Goal: Transaction & Acquisition: Purchase product/service

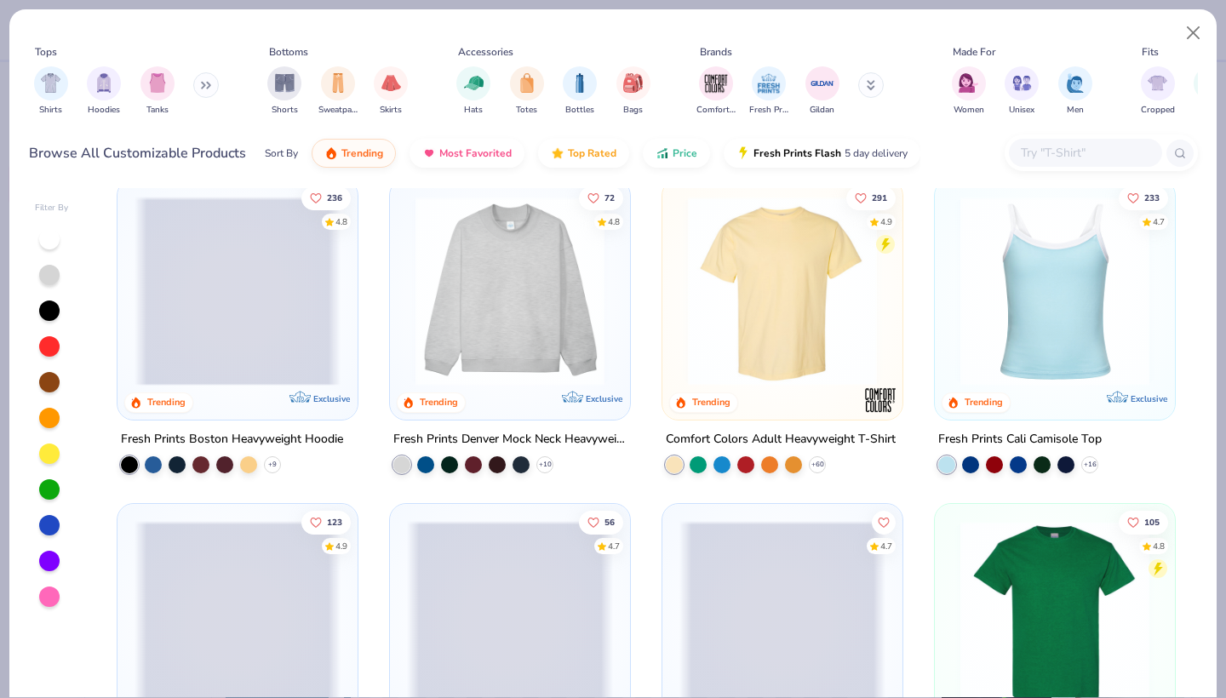
scroll to position [13, 0]
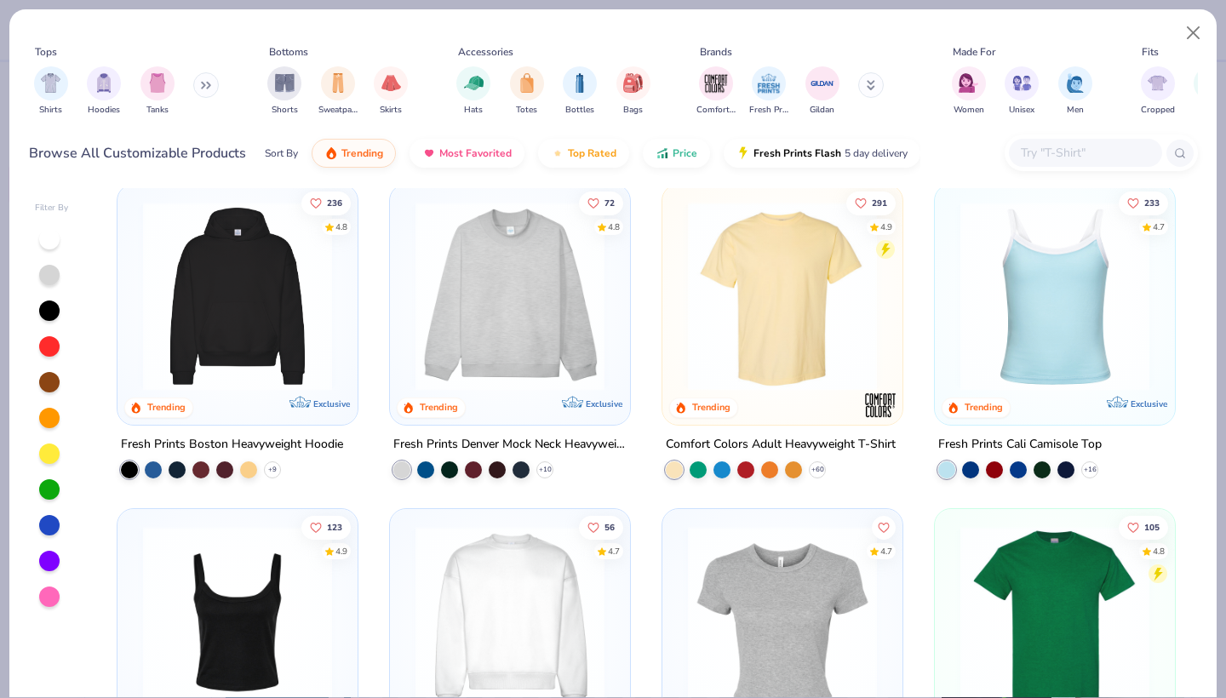
click at [276, 295] on img at bounding box center [237, 296] width 206 height 189
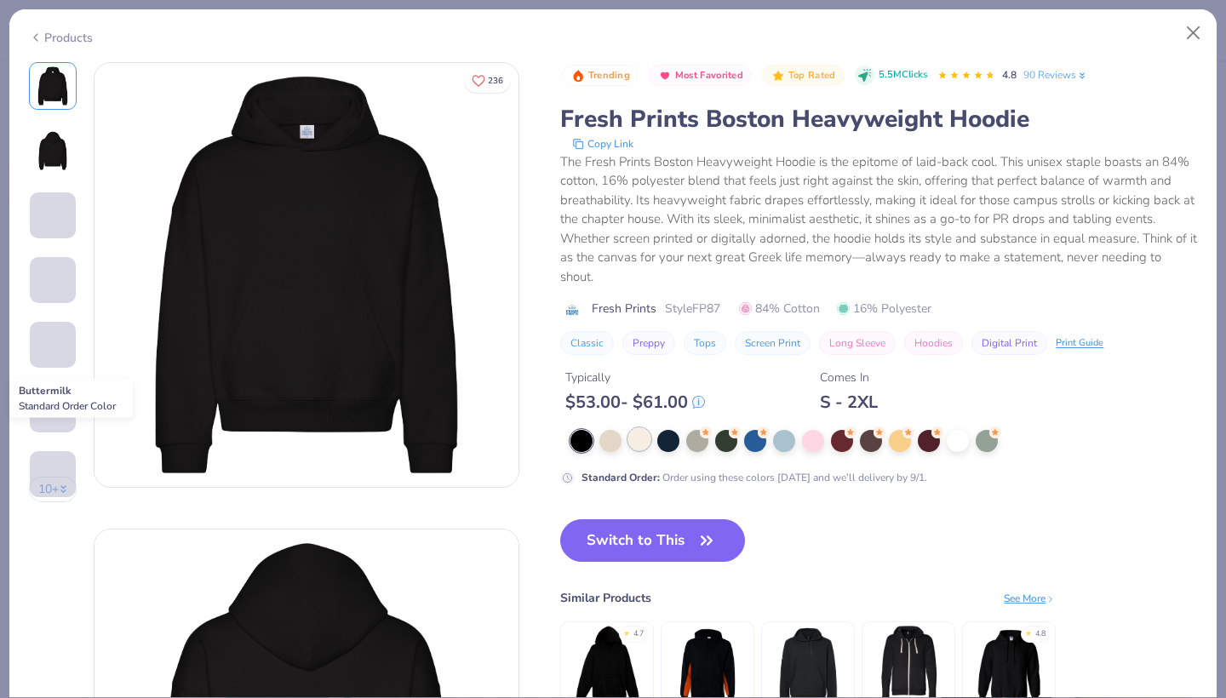
click at [641, 445] on div at bounding box center [639, 439] width 22 height 22
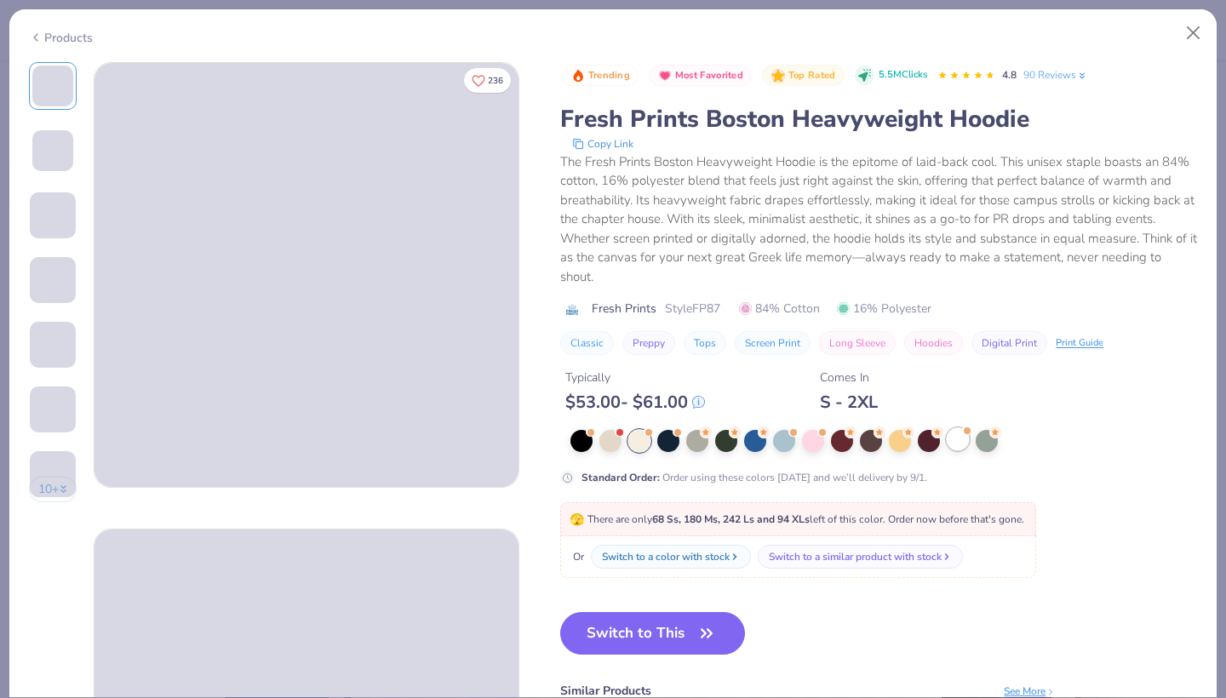
click at [962, 437] on div at bounding box center [958, 439] width 22 height 22
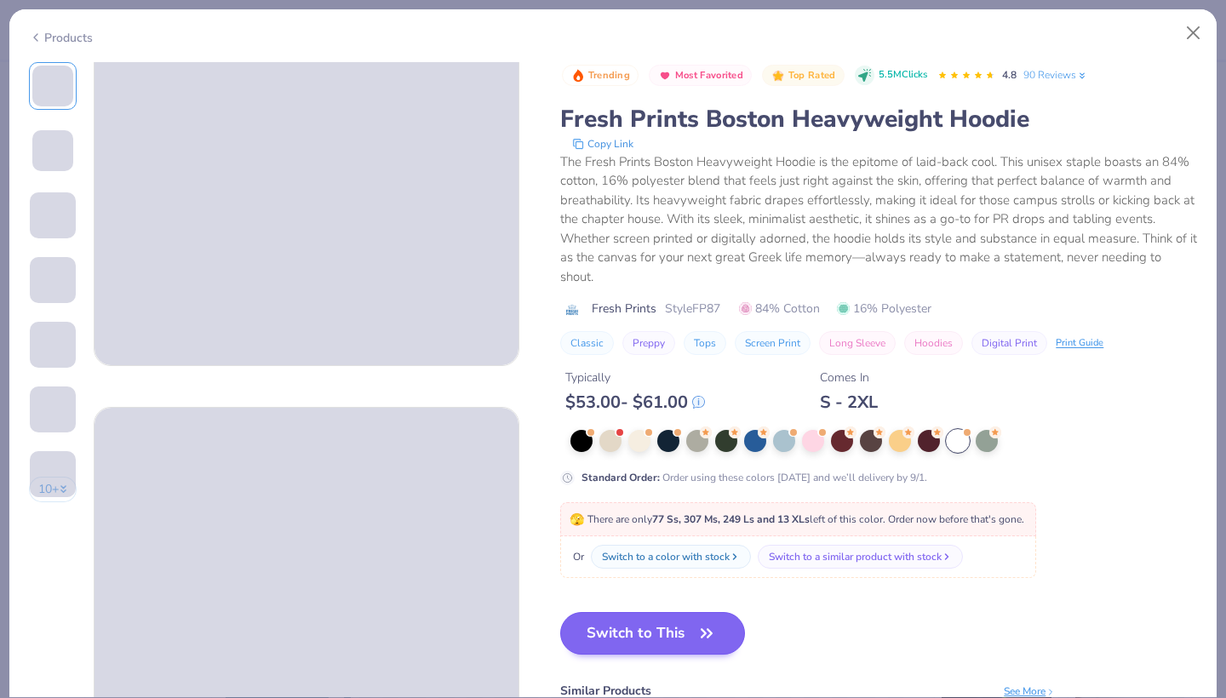
click at [668, 607] on button "Switch to This" at bounding box center [652, 633] width 185 height 43
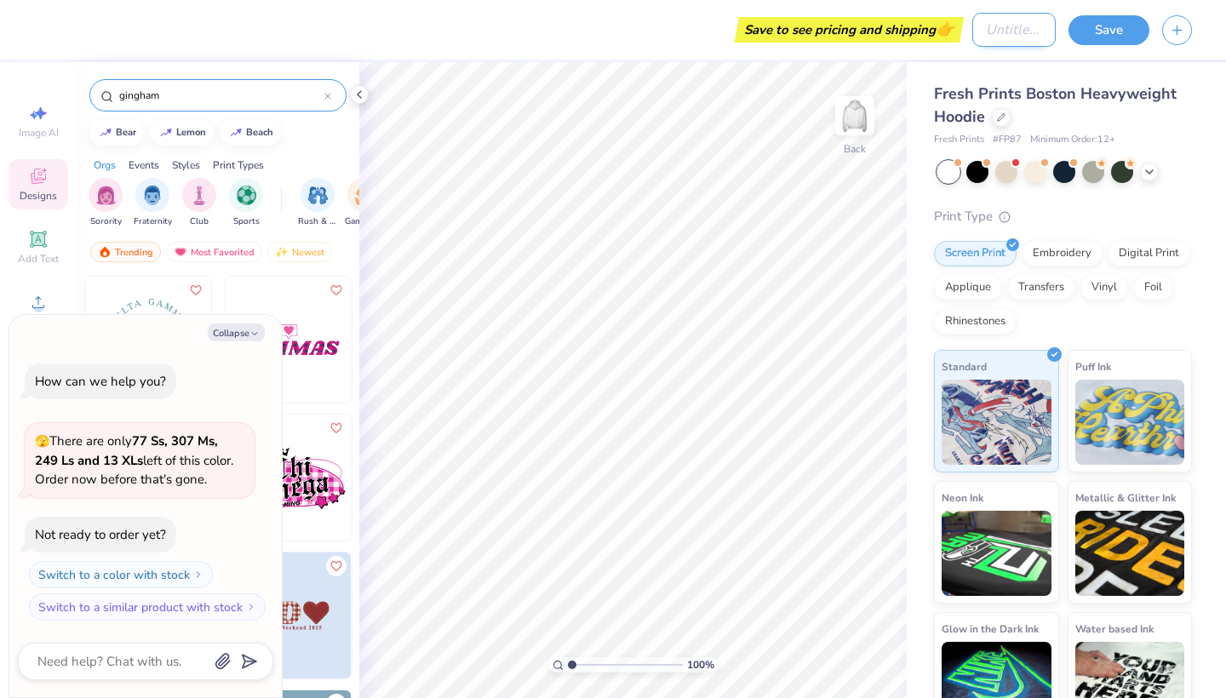
click at [1013, 37] on input "Design Title" at bounding box center [1013, 30] width 83 height 34
type input "EVC Sweatshirts"
click at [1211, 153] on div "Fresh Prints Boston Heavyweight Hoodie Fresh Prints # FP87 Minimum Order: 12 + …" at bounding box center [1065, 398] width 319 height 672
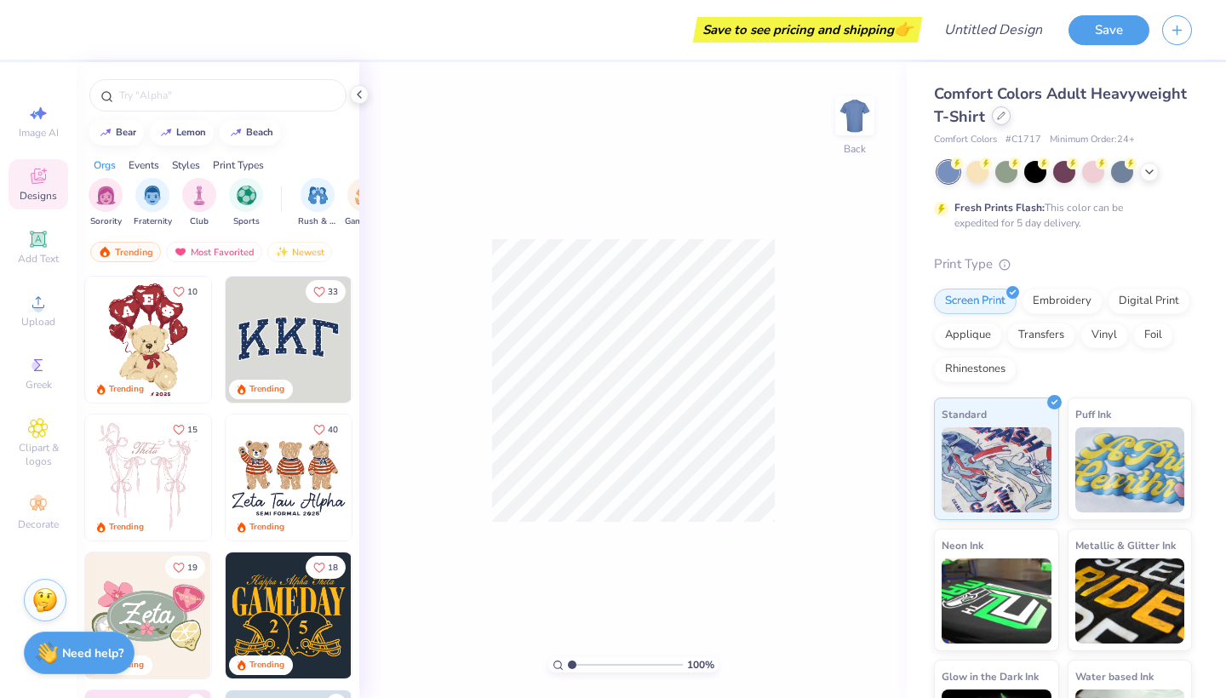
click at [998, 118] on icon at bounding box center [1001, 115] width 7 height 7
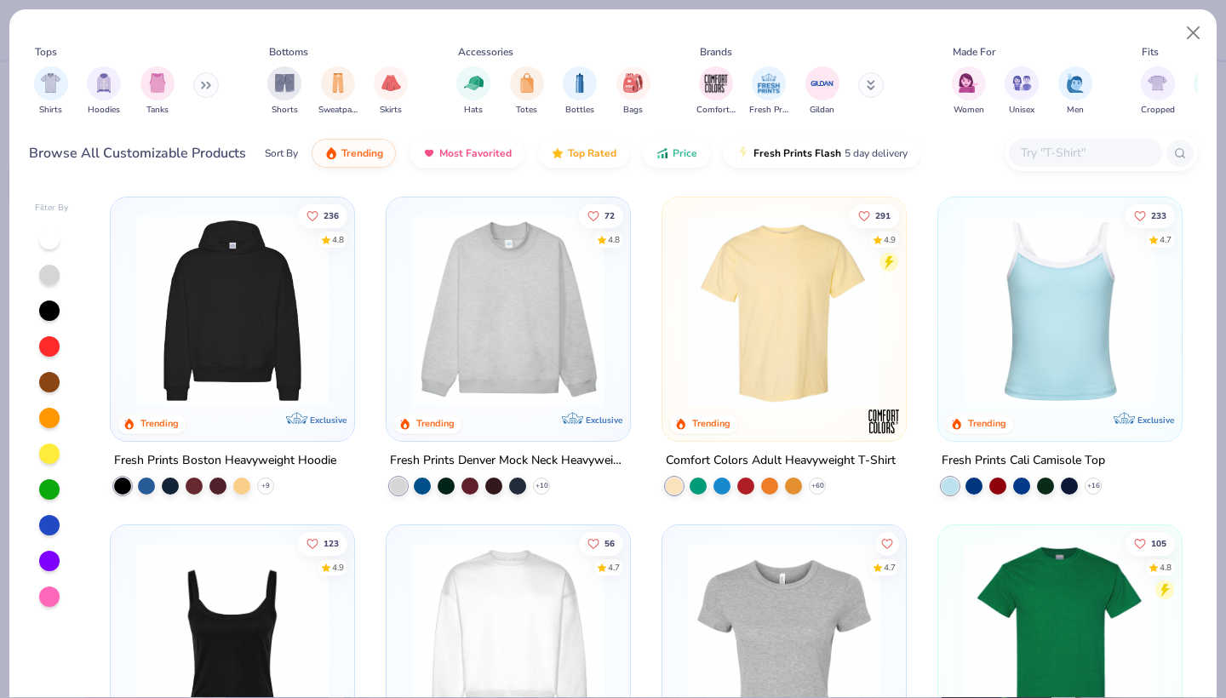
click at [294, 286] on img at bounding box center [232, 310] width 209 height 192
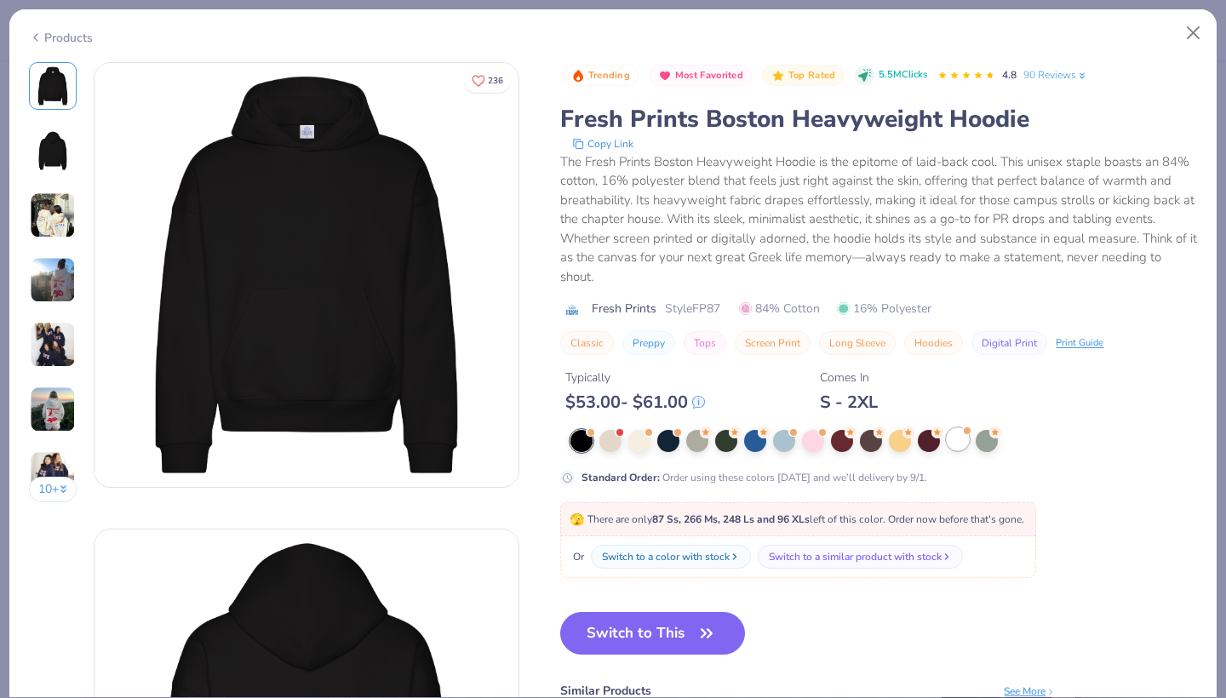
click at [967, 432] on div at bounding box center [967, 430] width 7 height 7
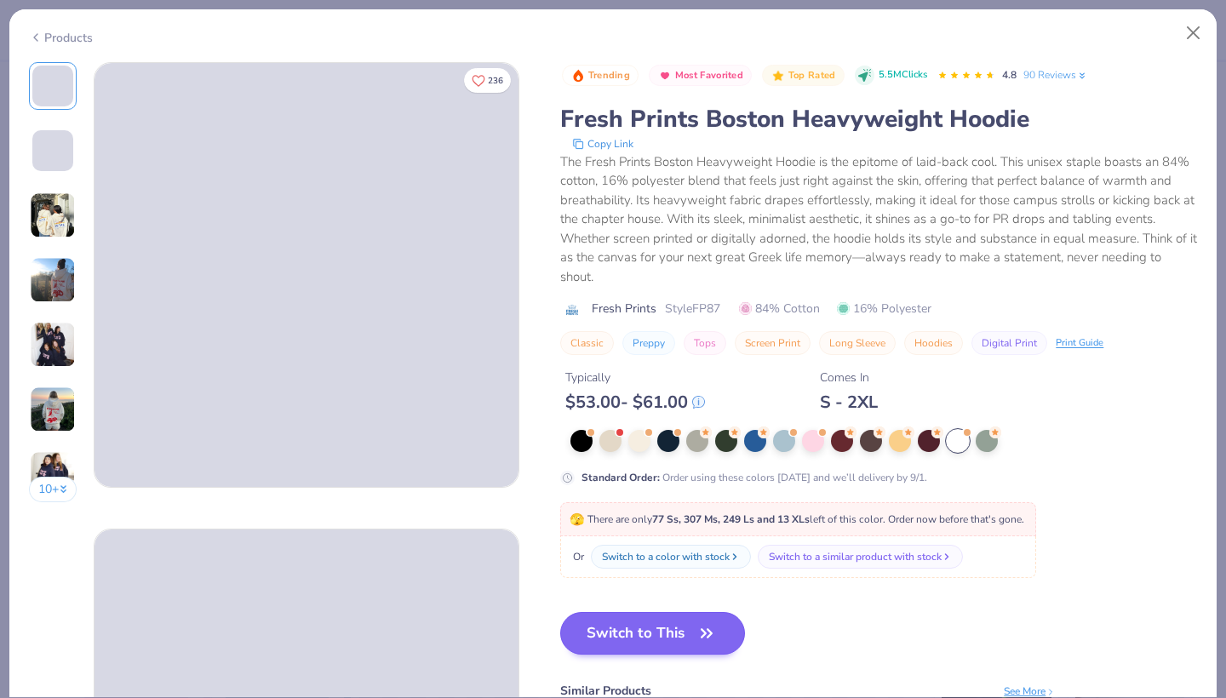
click at [683, 649] on button "Switch to This" at bounding box center [652, 633] width 185 height 43
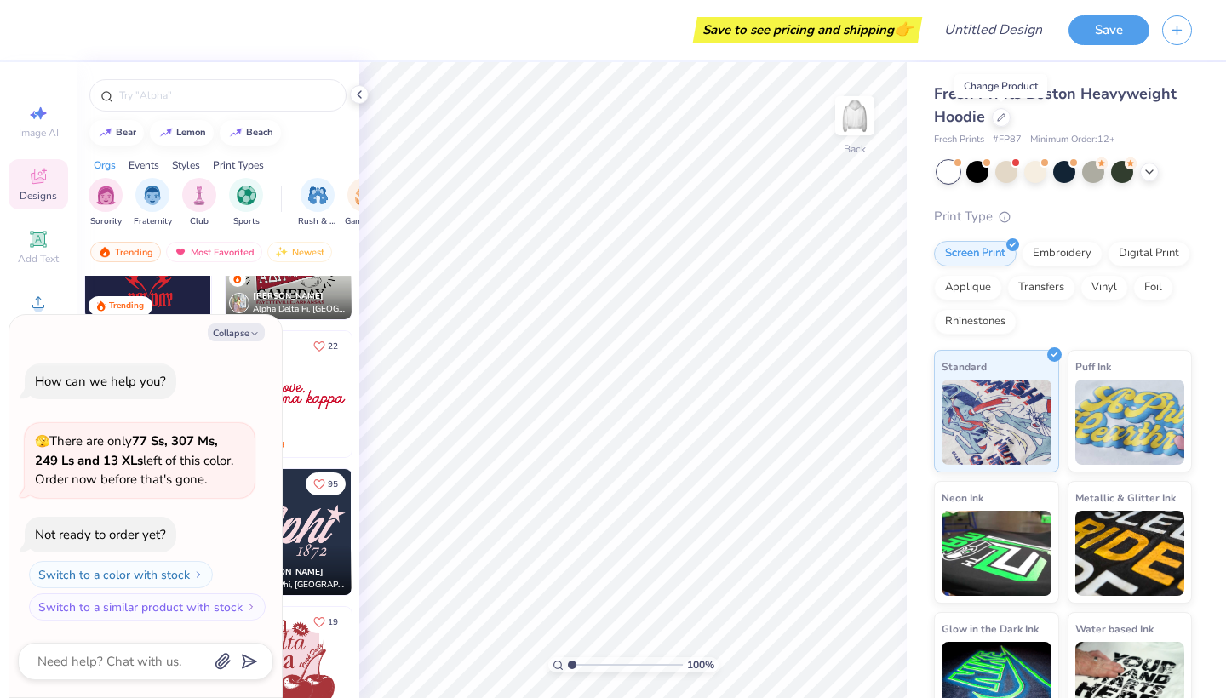
scroll to position [634, 0]
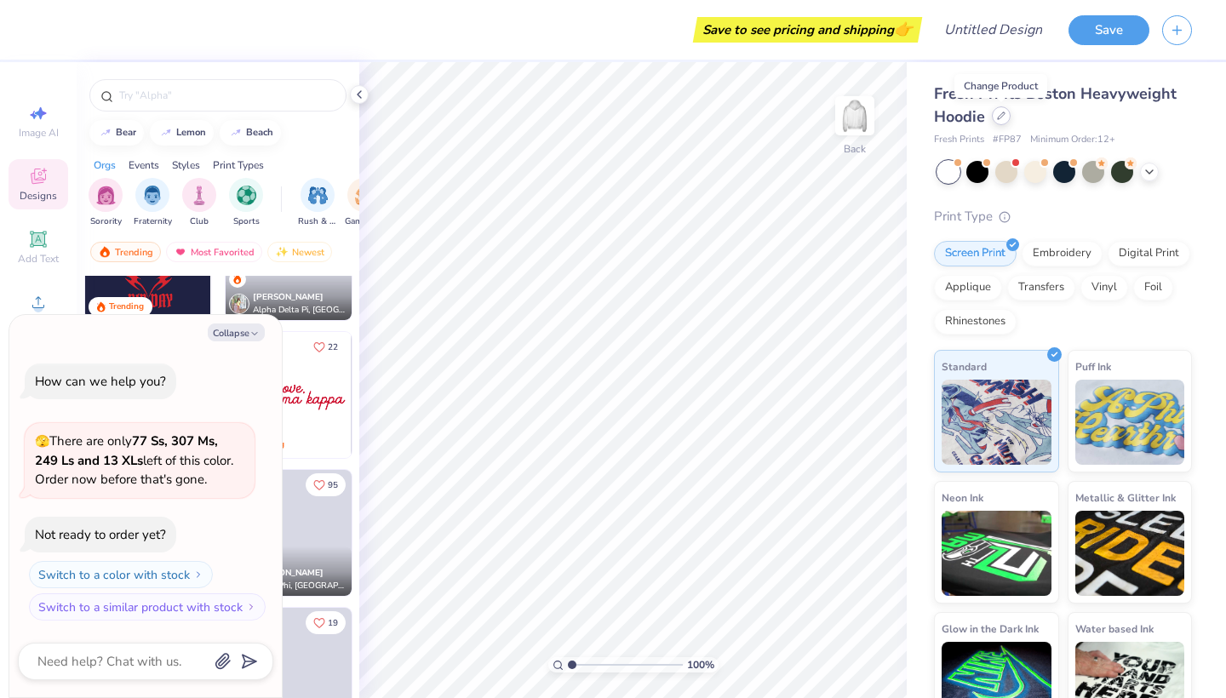
click at [996, 116] on div at bounding box center [1001, 115] width 19 height 19
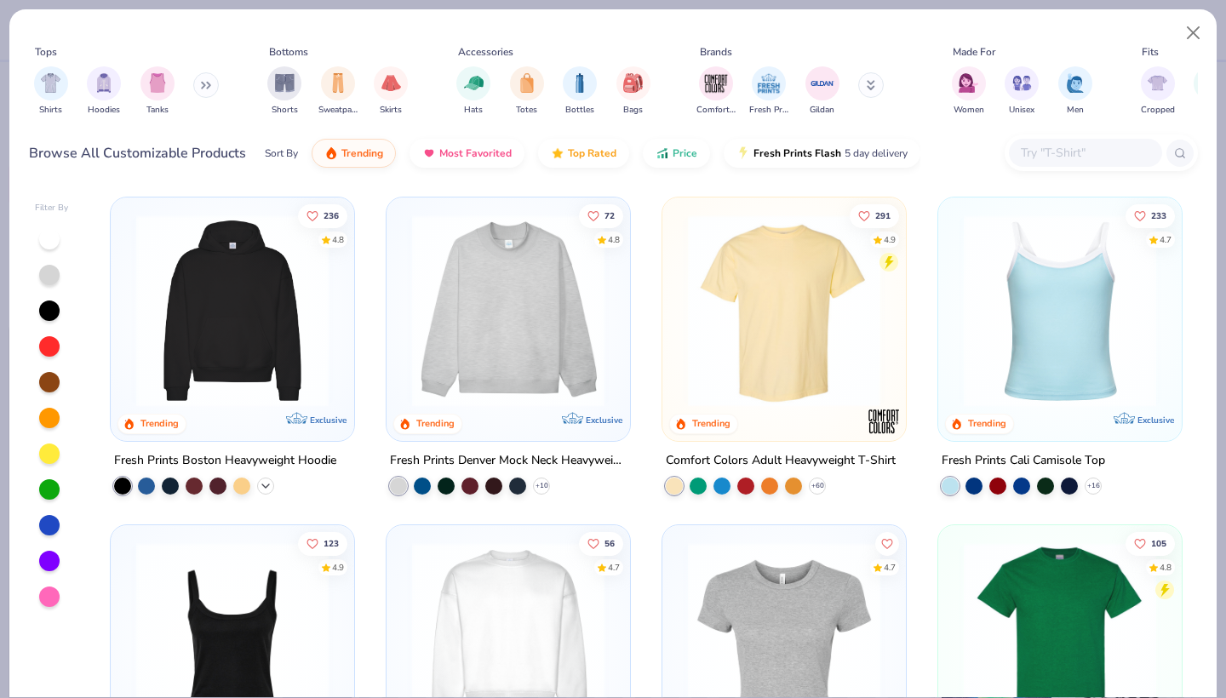
click at [265, 483] on icon at bounding box center [266, 486] width 14 height 14
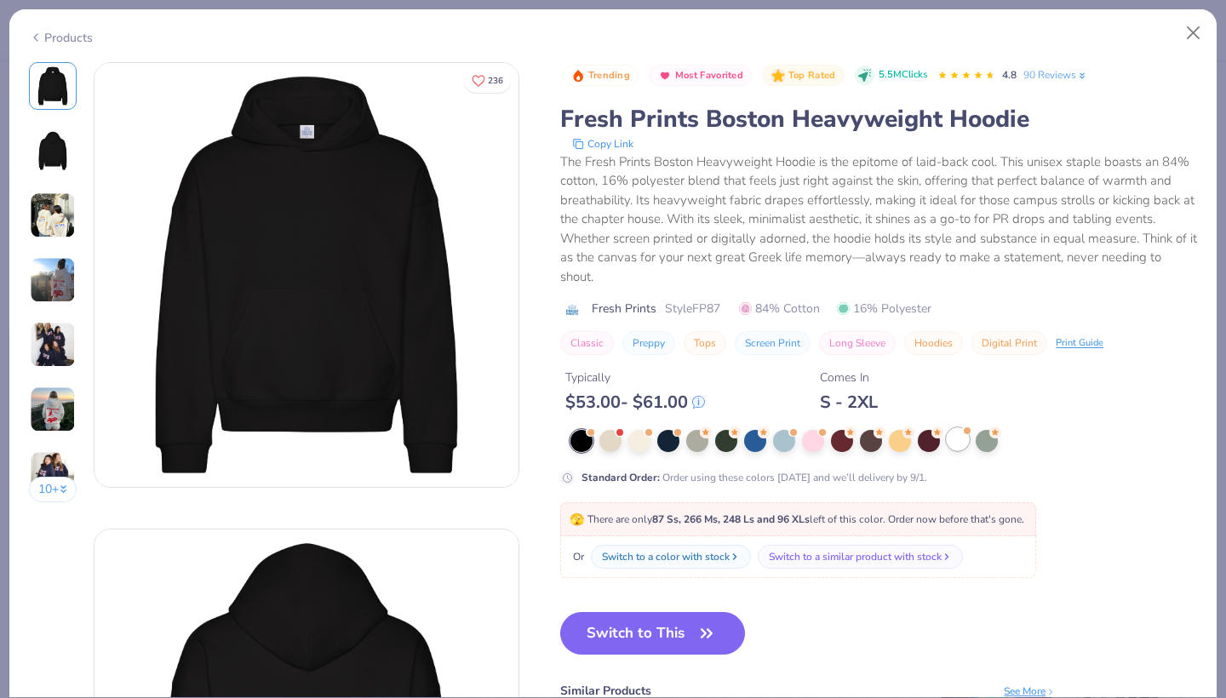
click at [952, 443] on div at bounding box center [958, 439] width 22 height 22
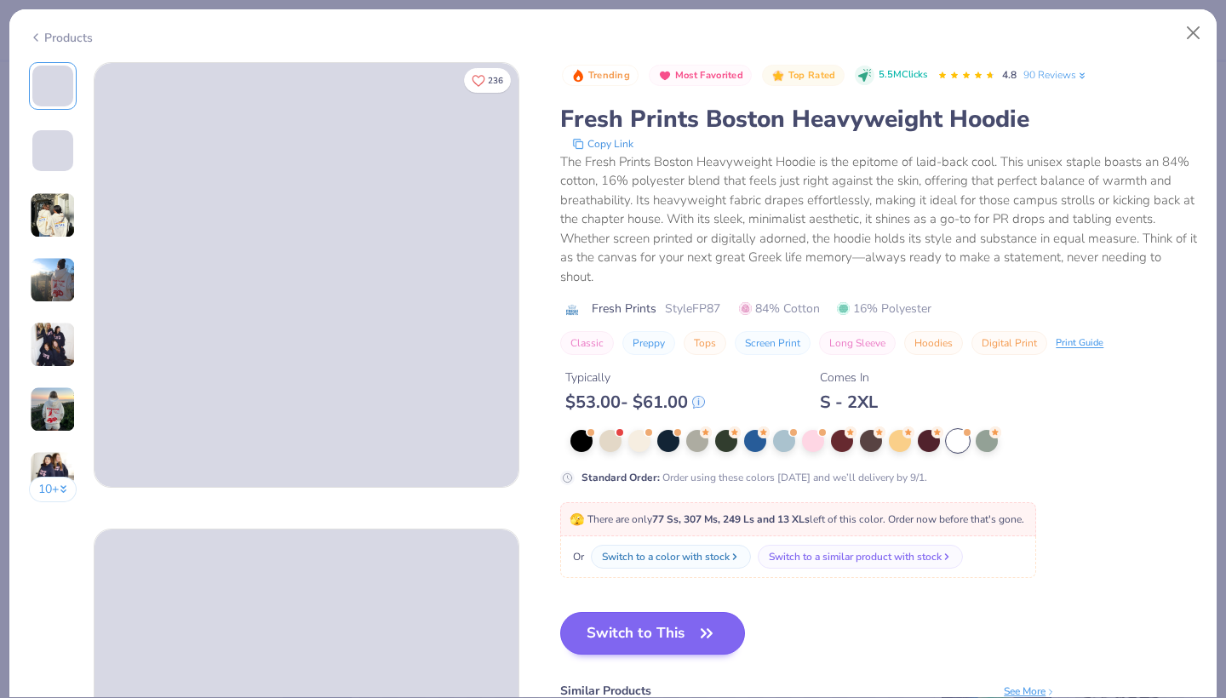
click at [672, 622] on button "Switch to This" at bounding box center [652, 633] width 185 height 43
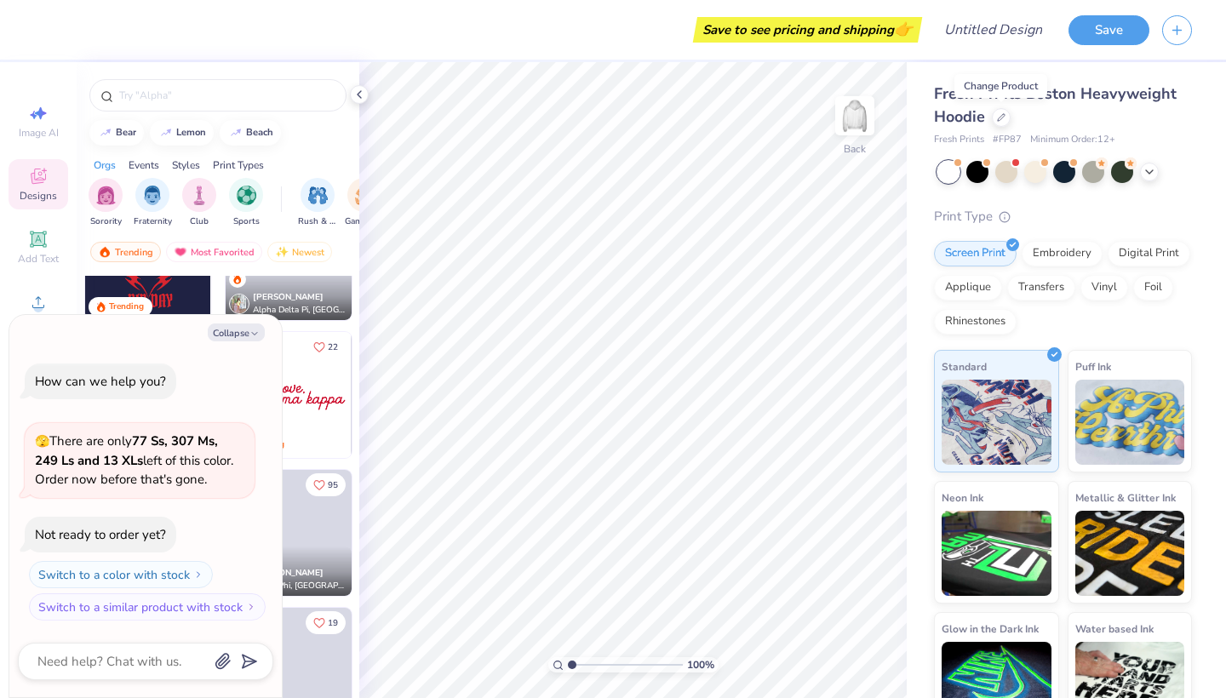
click at [349, 93] on div at bounding box center [218, 91] width 283 height 58
click at [357, 93] on icon at bounding box center [359, 95] width 14 height 14
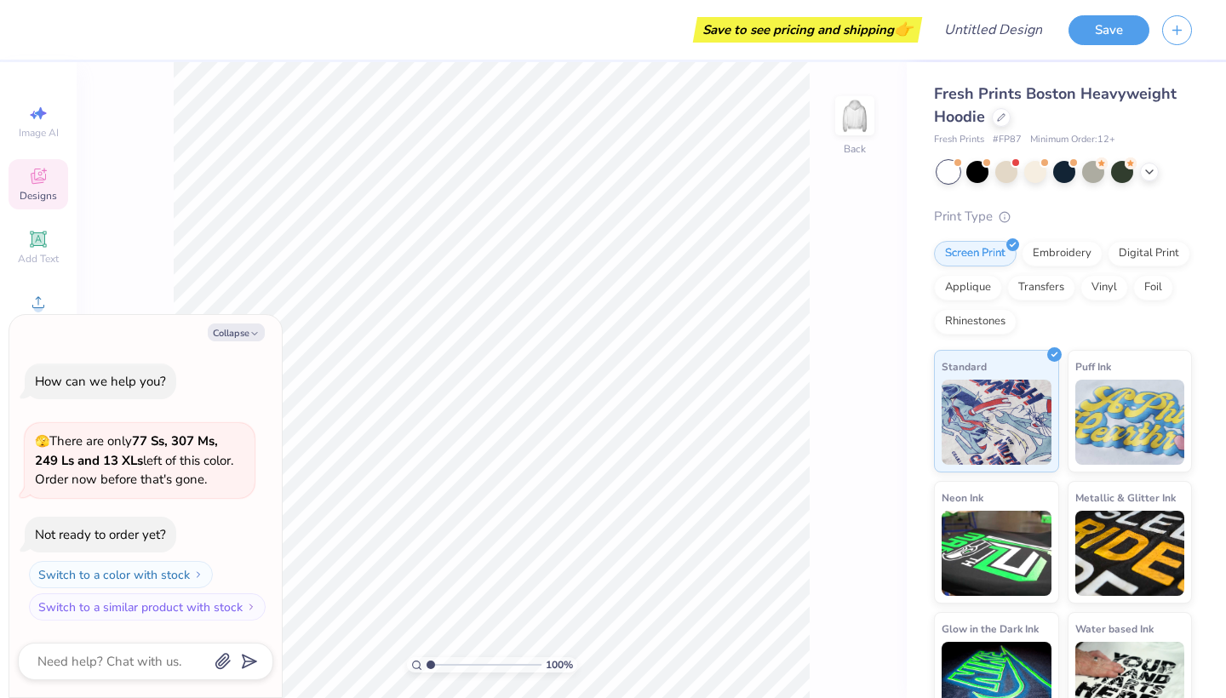
click at [856, 192] on div "100 % Back" at bounding box center [492, 380] width 830 height 636
click at [1148, 170] on polyline at bounding box center [1149, 170] width 7 height 3
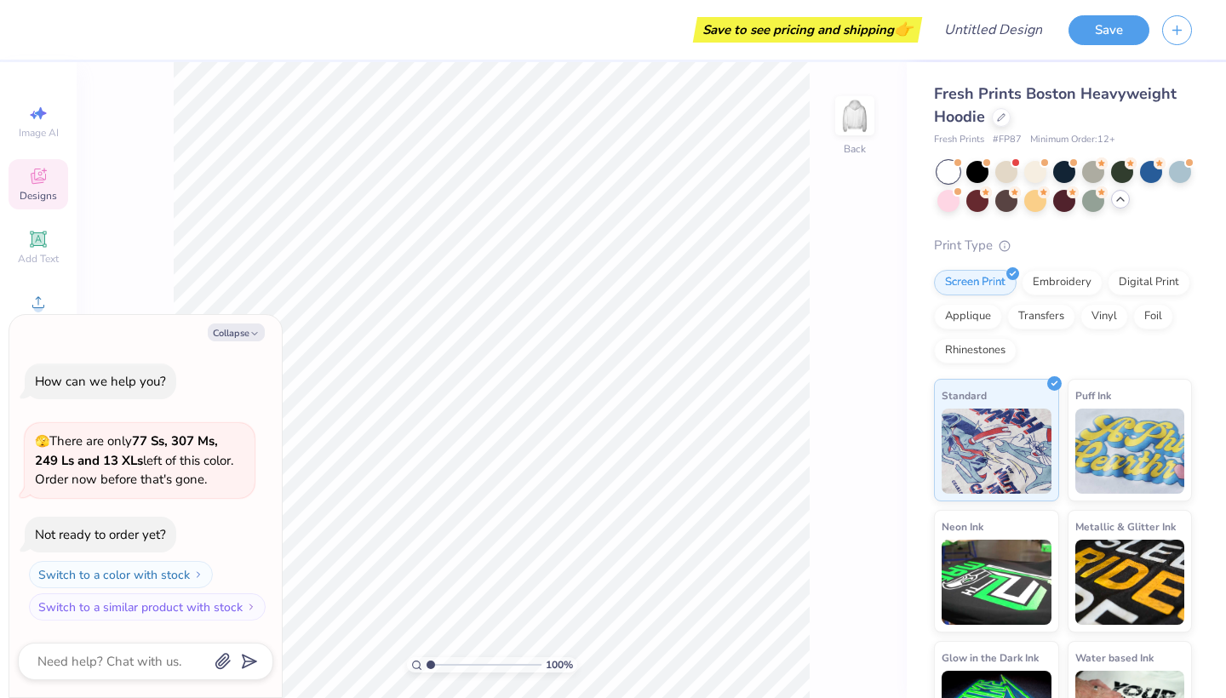
click at [948, 171] on div at bounding box center [948, 172] width 22 height 22
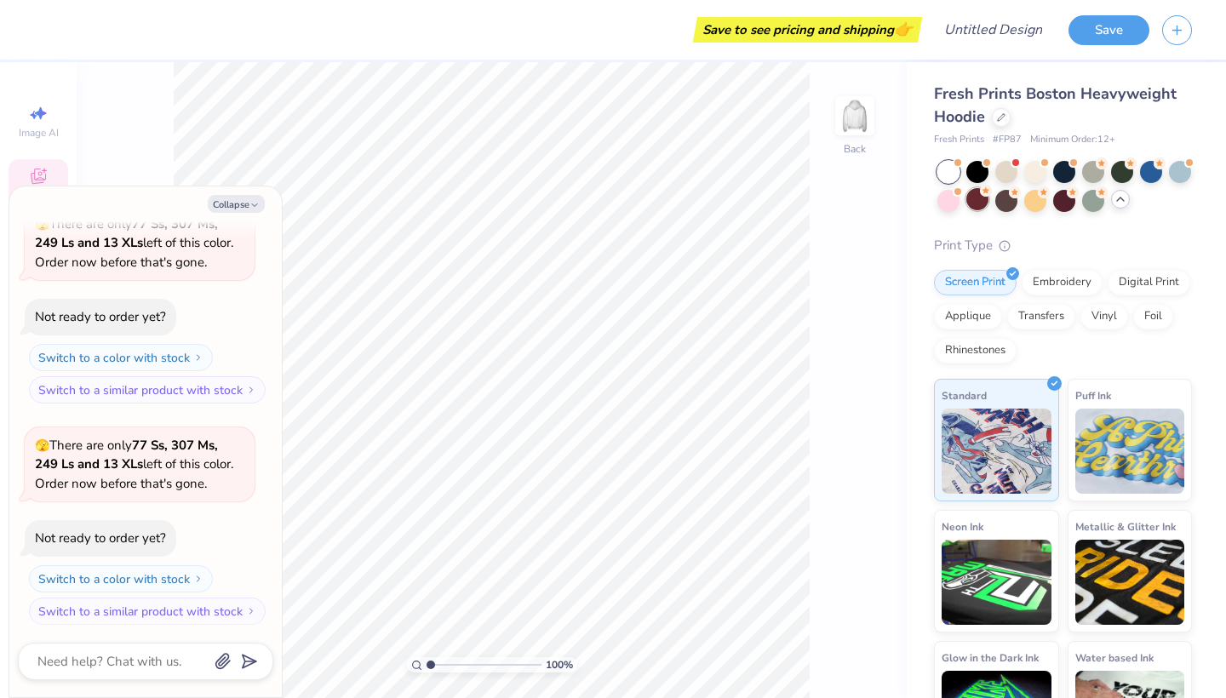
click at [971, 200] on div at bounding box center [977, 199] width 22 height 22
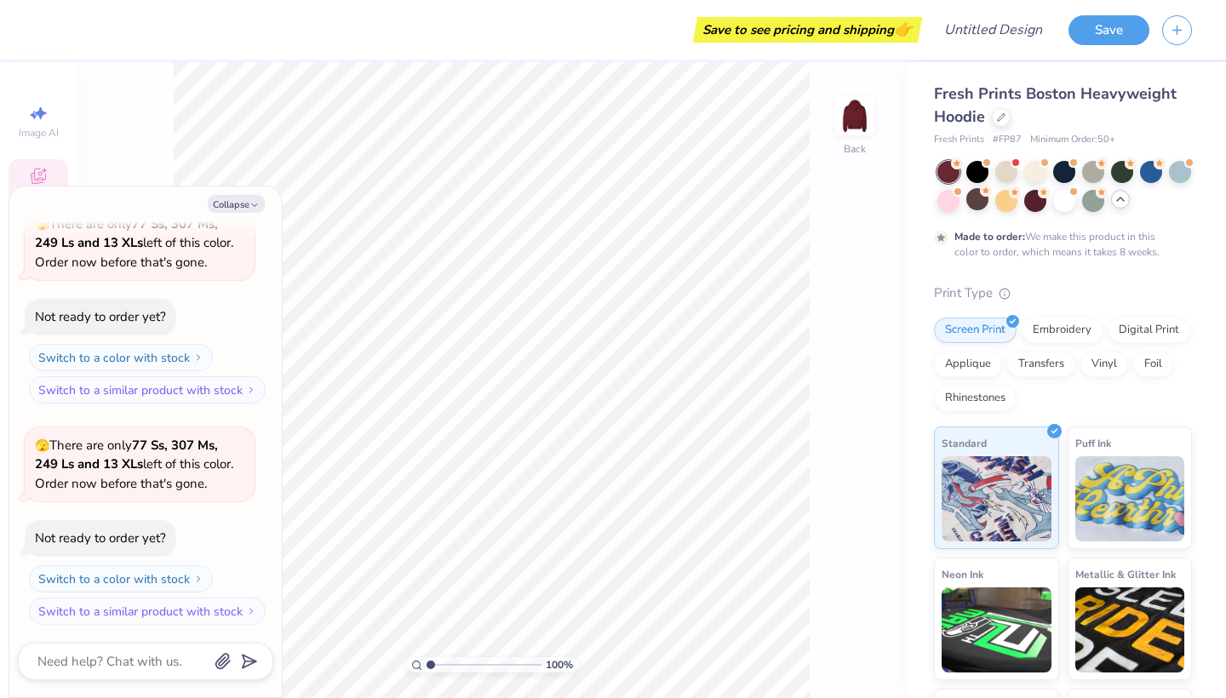
scroll to position [230, 0]
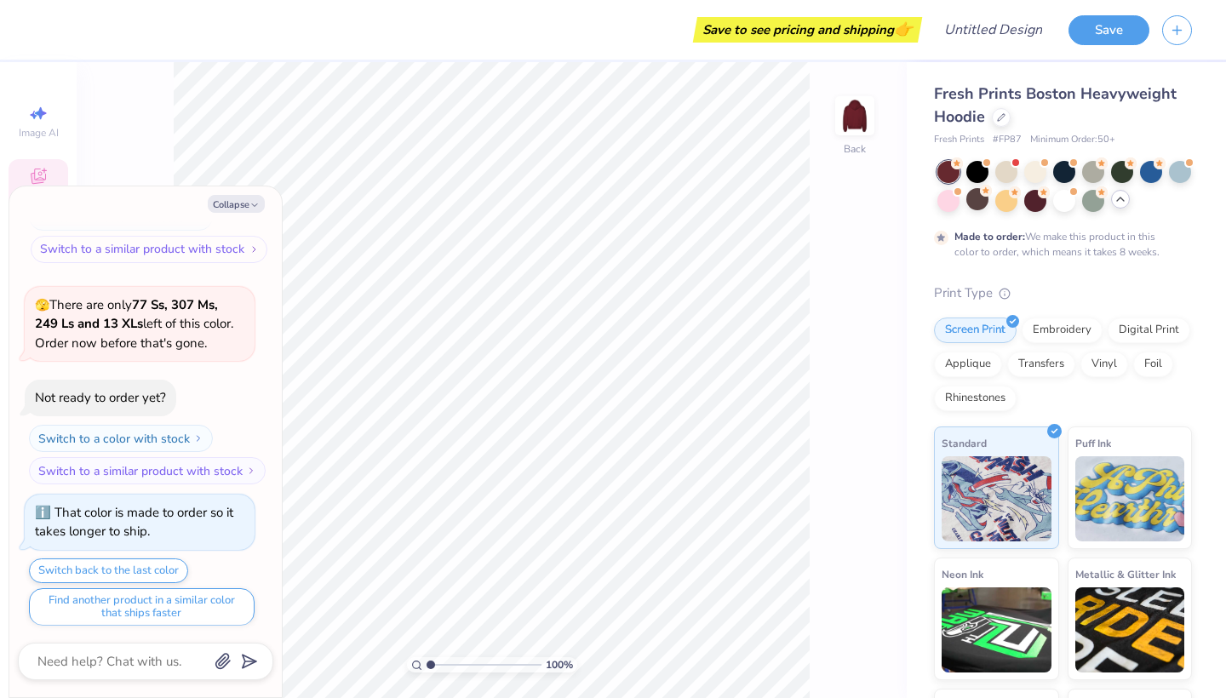
click at [258, 246] on button "Switch to a similar product with stock" at bounding box center [149, 249] width 237 height 27
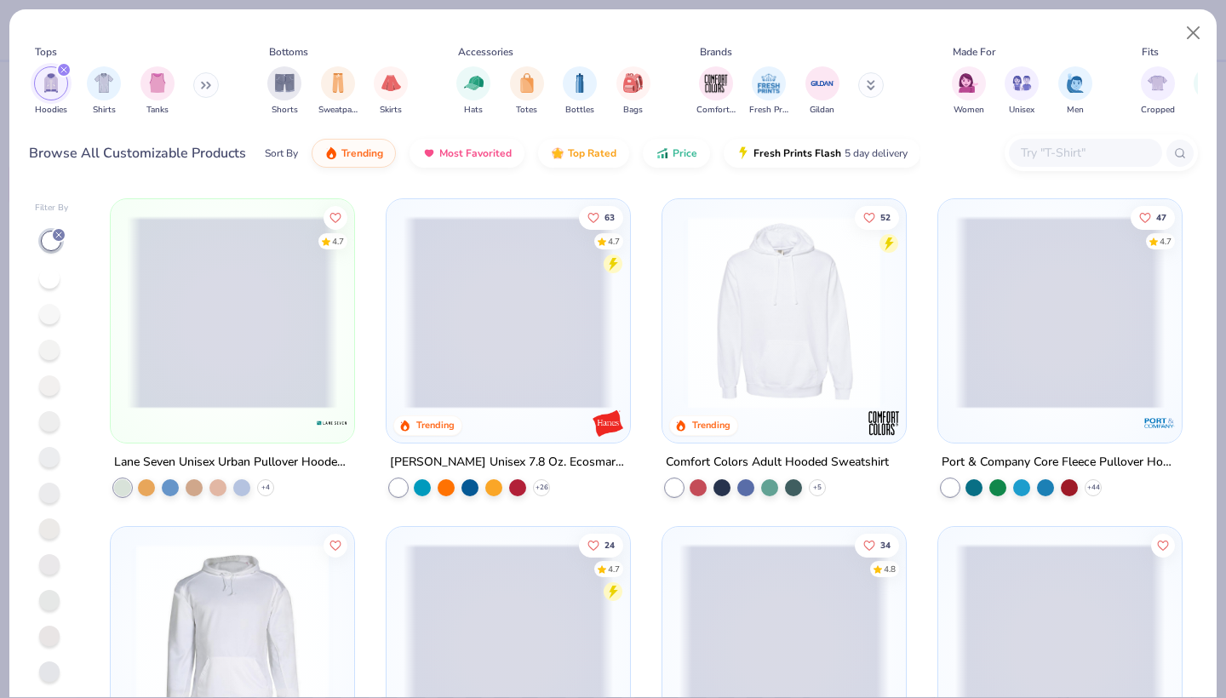
scroll to position [266, 0]
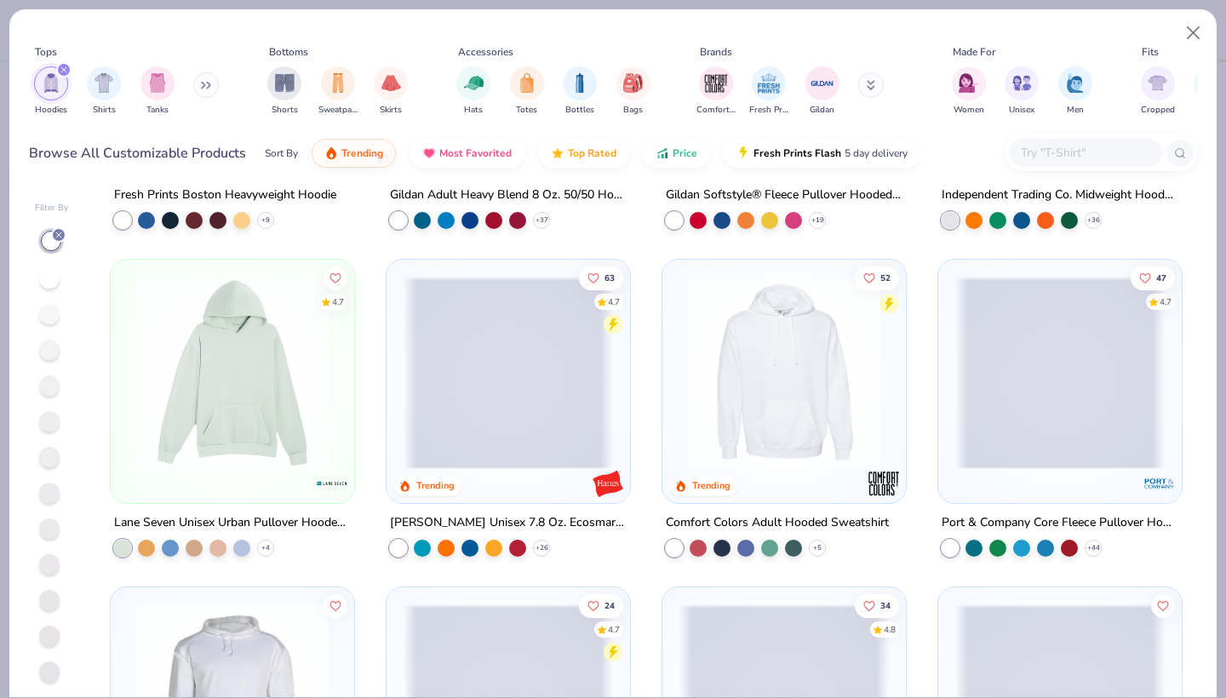
click at [217, 460] on img at bounding box center [232, 373] width 209 height 192
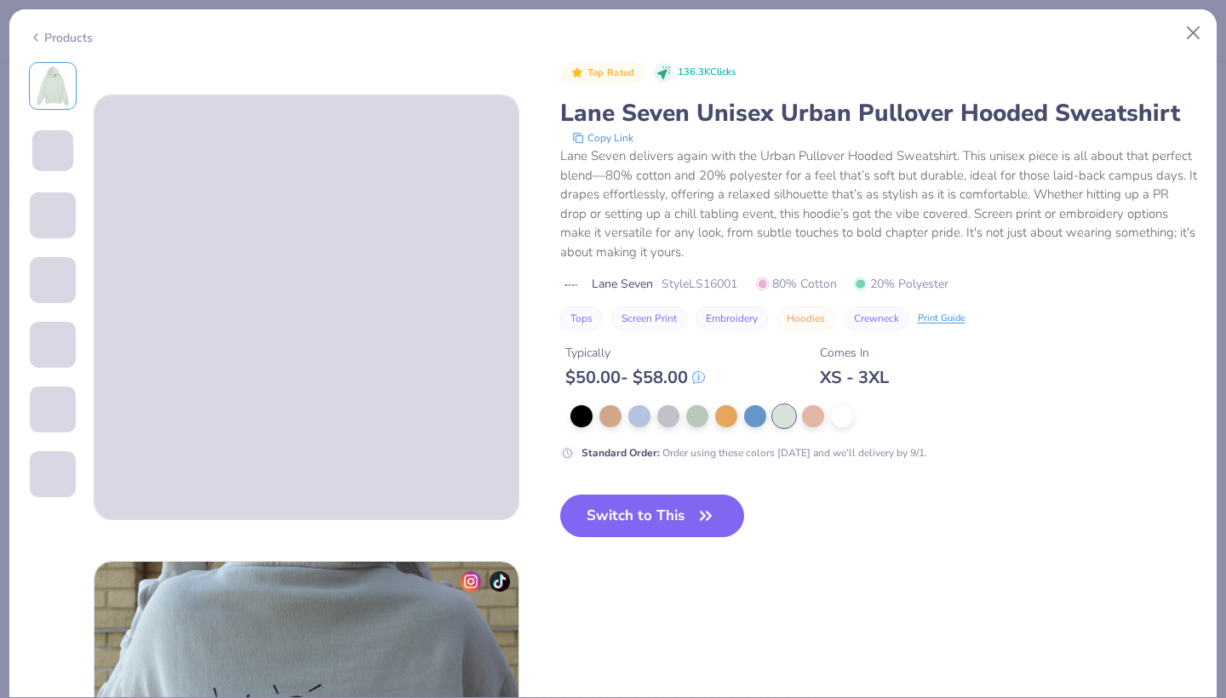
scroll to position [404, 0]
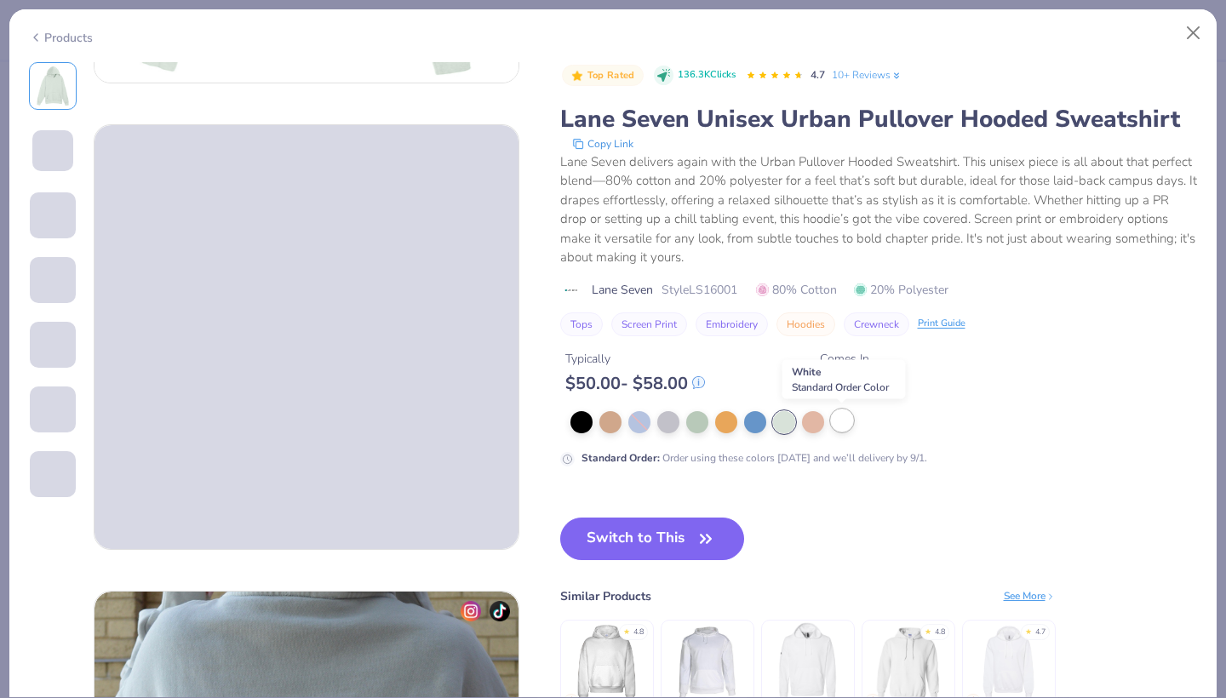
click at [844, 419] on div at bounding box center [842, 420] width 22 height 22
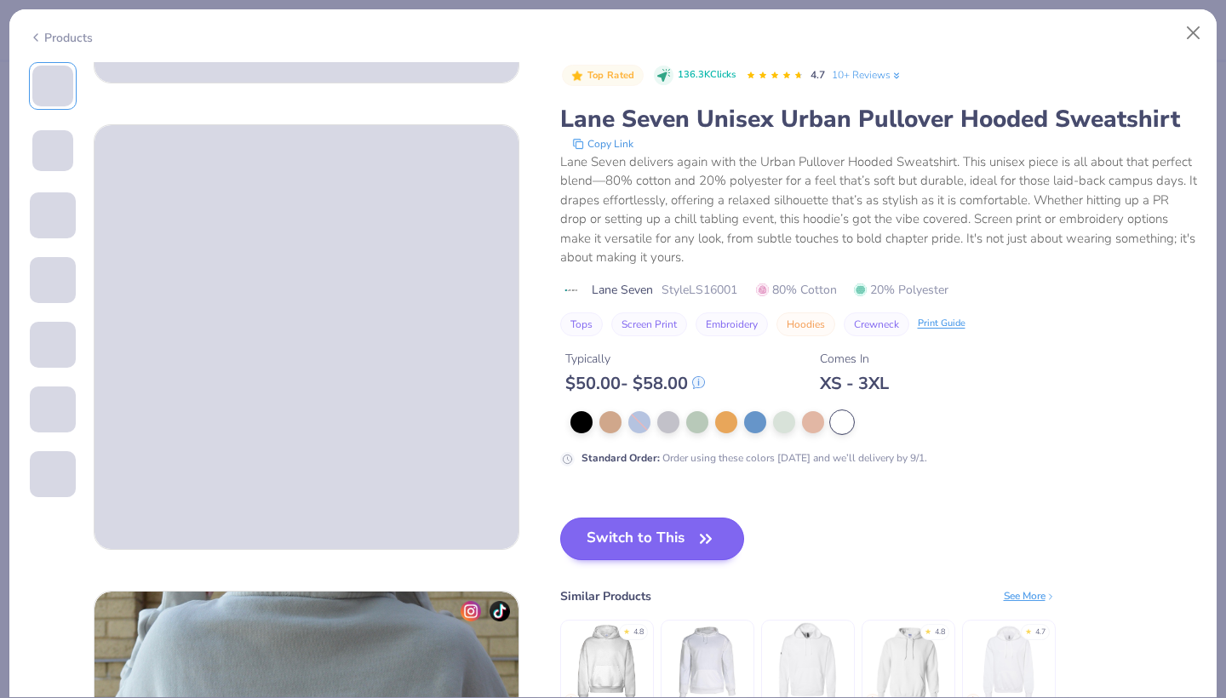
scroll to position [320, 0]
click at [679, 541] on button "Switch to This" at bounding box center [652, 539] width 185 height 43
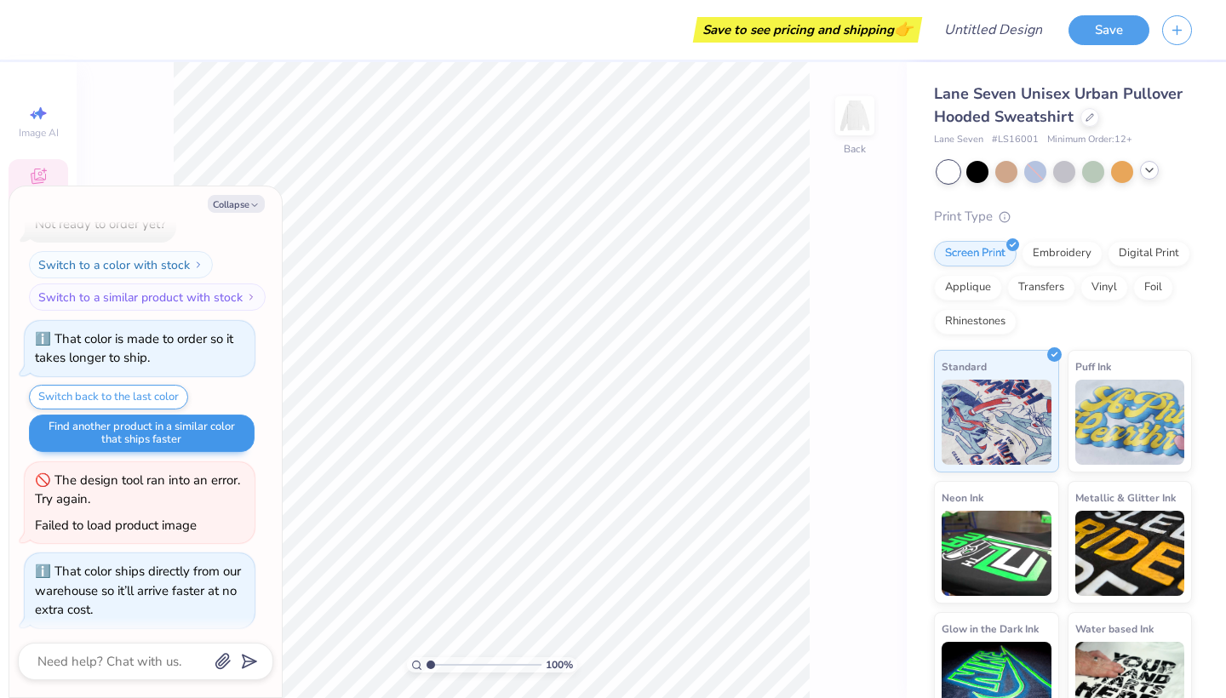
click at [197, 433] on button "Find another product in a similar color that ships faster" at bounding box center [142, 433] width 226 height 37
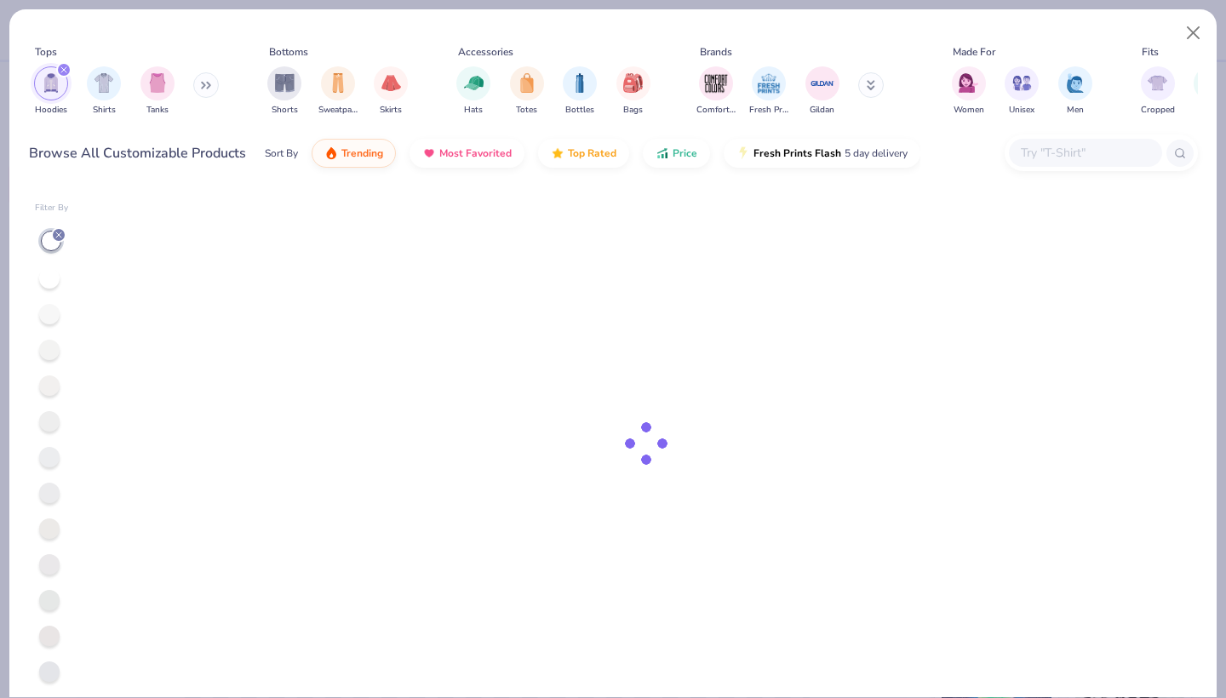
type textarea "x"
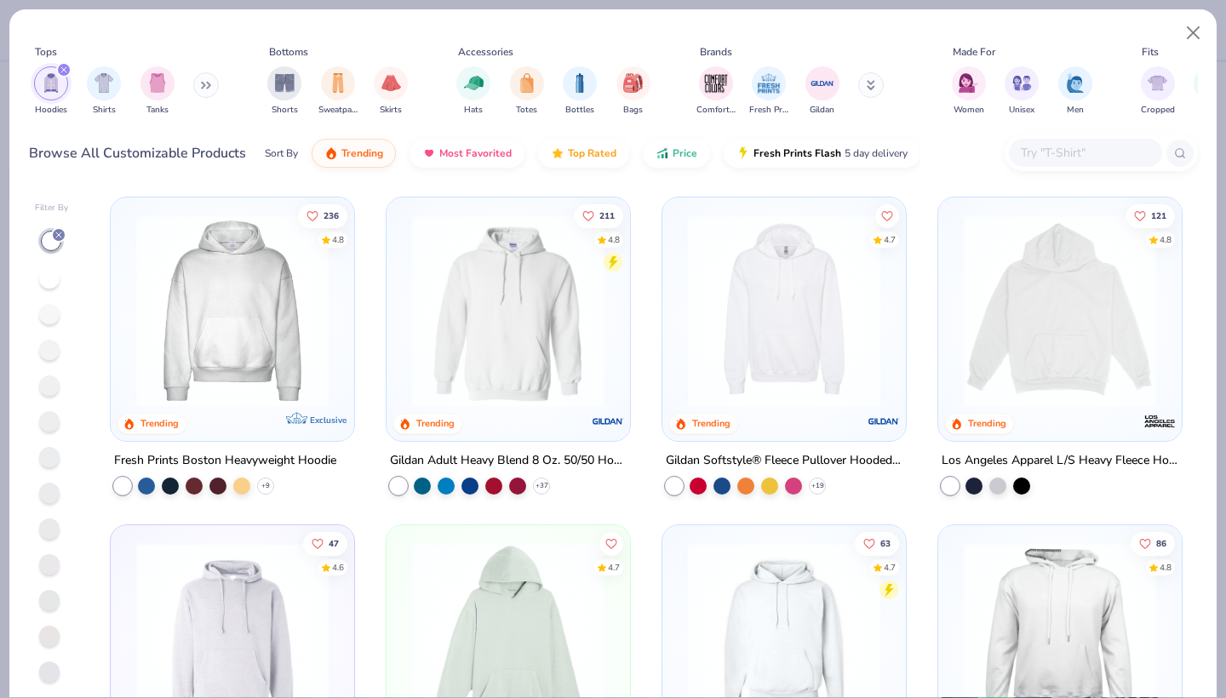
click at [218, 375] on img at bounding box center [232, 310] width 209 height 192
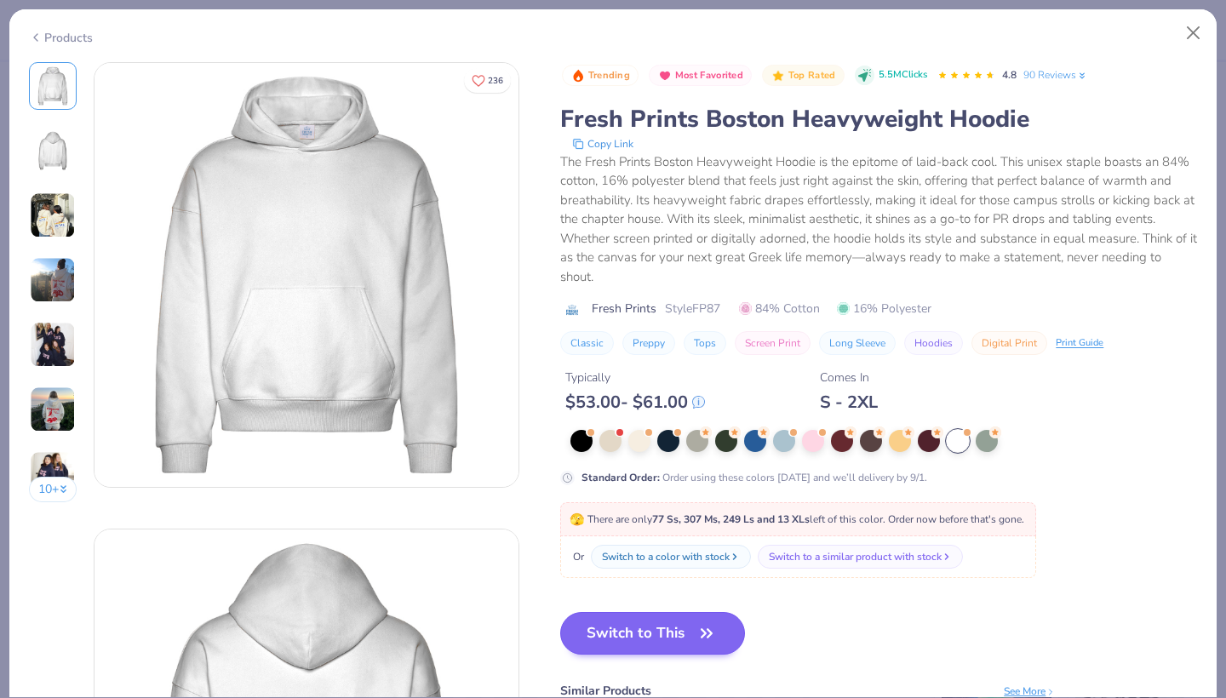
click at [635, 631] on button "Switch to This" at bounding box center [652, 633] width 185 height 43
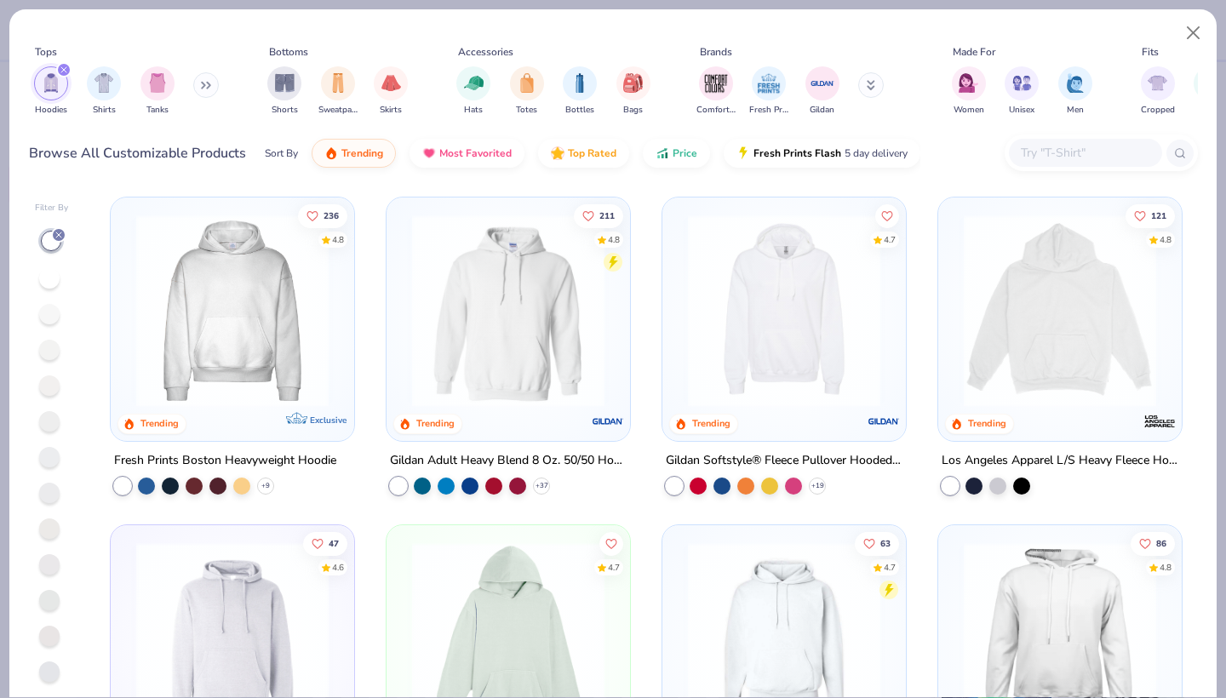
click at [232, 361] on img at bounding box center [232, 310] width 209 height 192
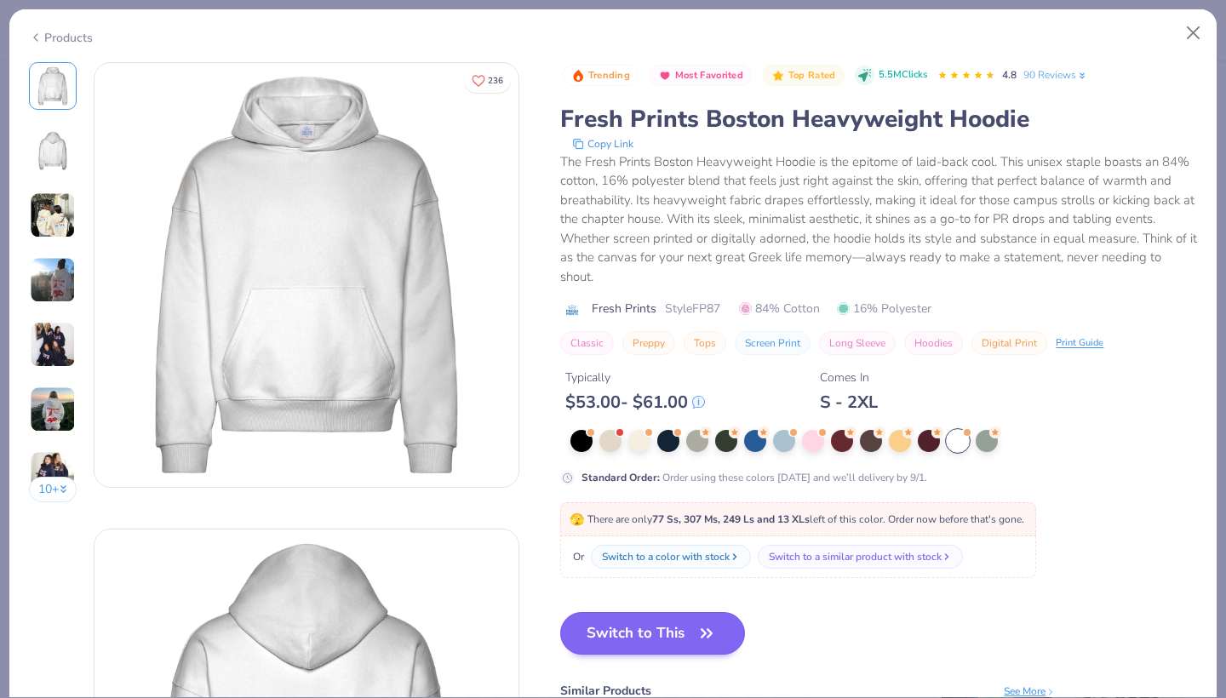
click at [644, 622] on button "Switch to This" at bounding box center [652, 633] width 185 height 43
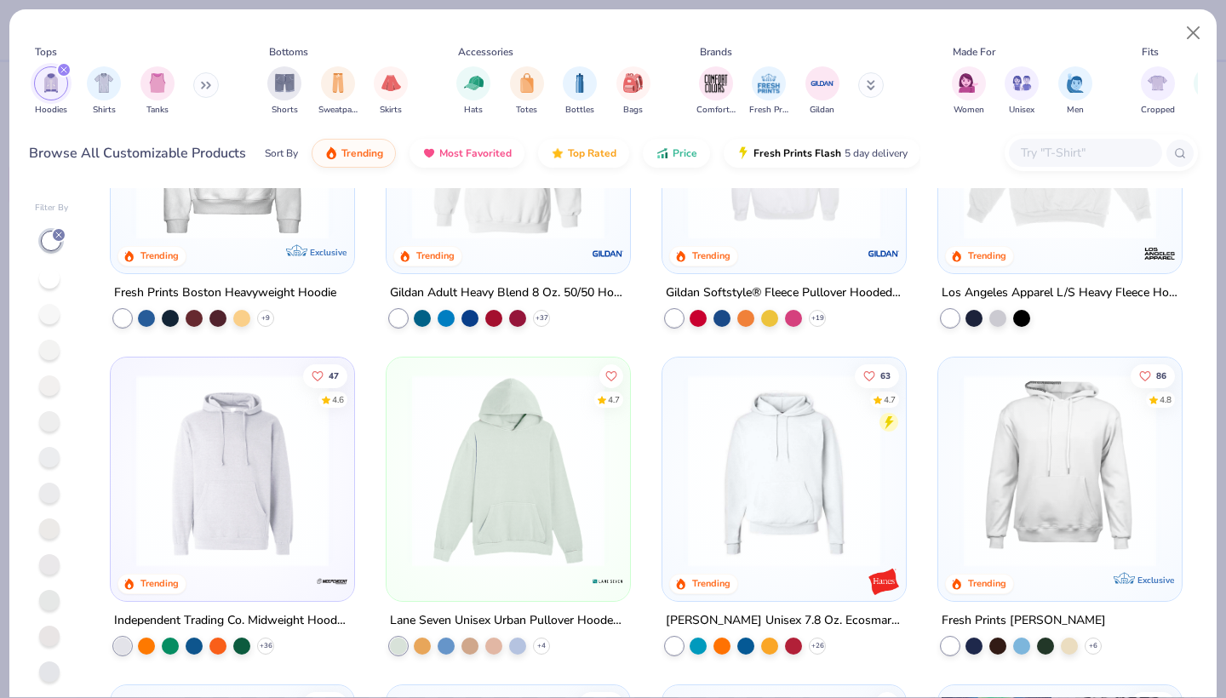
scroll to position [169, 0]
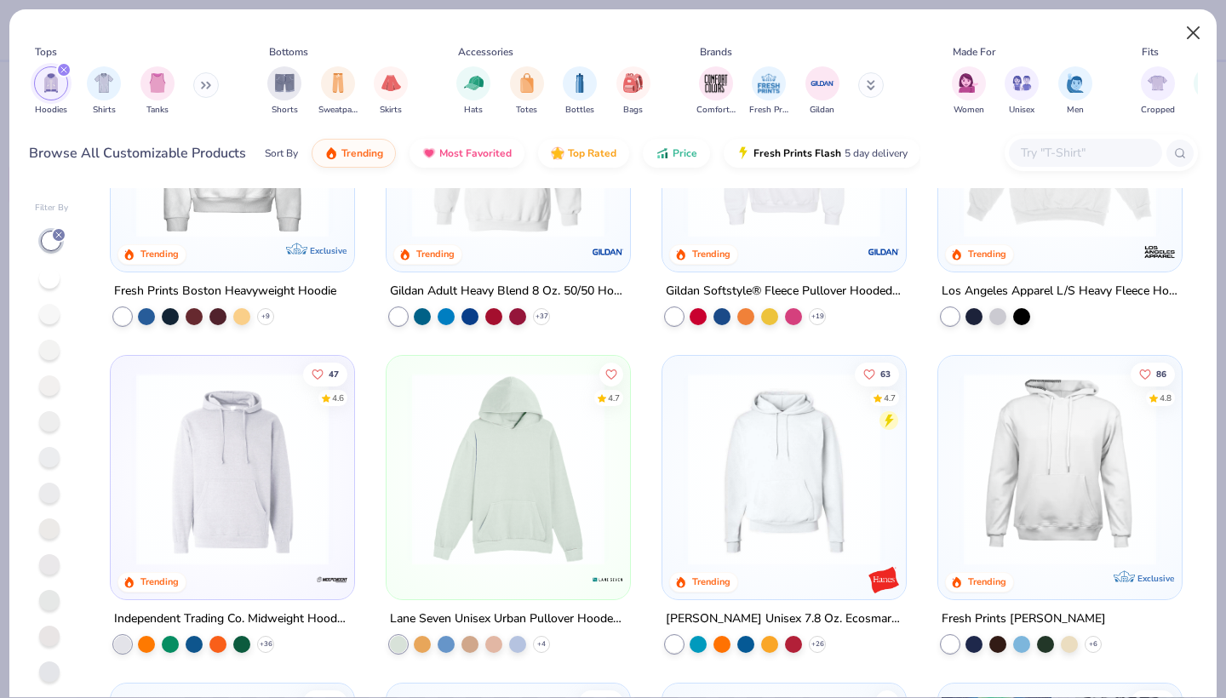
click at [1187, 37] on button "Close" at bounding box center [1193, 33] width 32 height 32
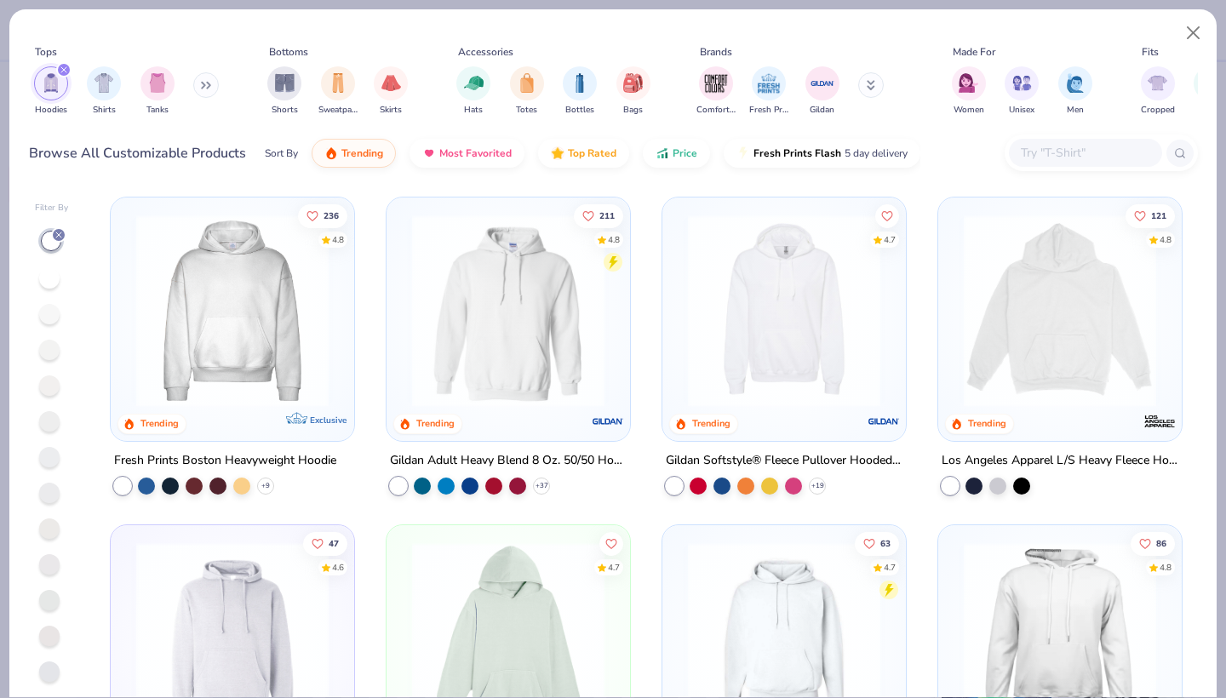
click at [1187, 37] on button "Close" at bounding box center [1193, 33] width 32 height 32
click at [1194, 34] on button "Close" at bounding box center [1193, 33] width 32 height 32
click at [1194, 39] on button "Close" at bounding box center [1193, 33] width 32 height 32
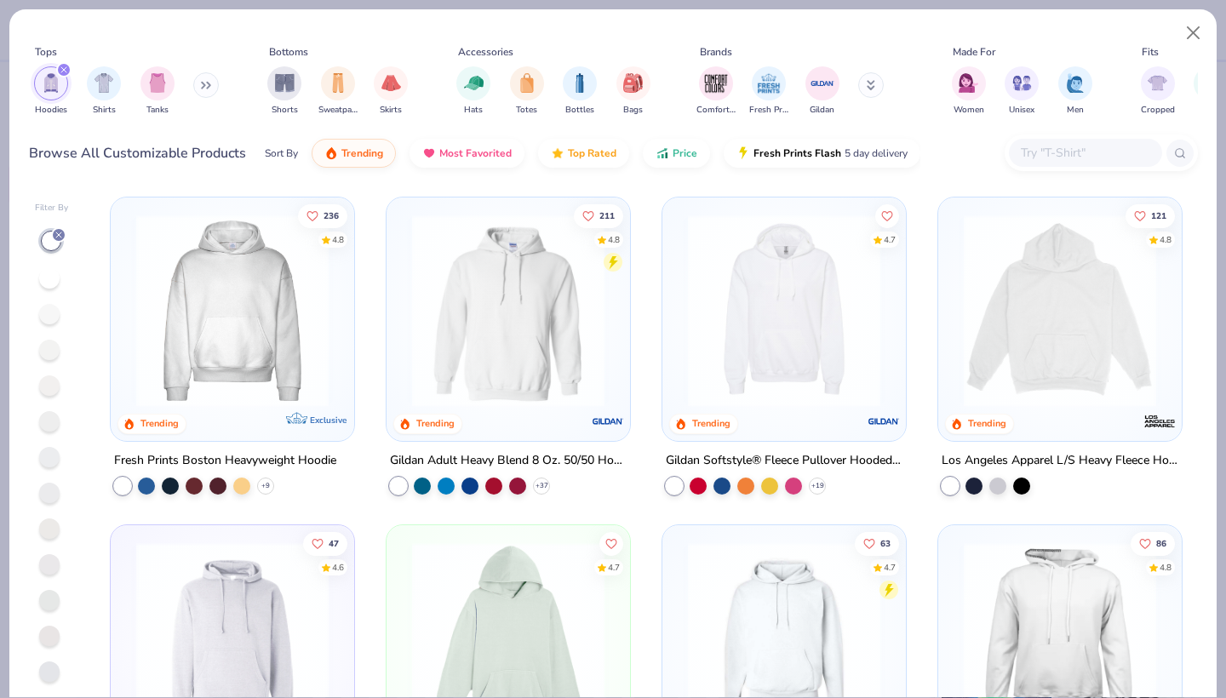
click at [1194, 39] on div "Tops Hoodies Shirts Tanks Bottoms Shorts Sweatpants Skirts Accessories Hats Tot…" at bounding box center [612, 96] width 1207 height 174
click at [1194, 39] on button "Close" at bounding box center [1193, 33] width 32 height 32
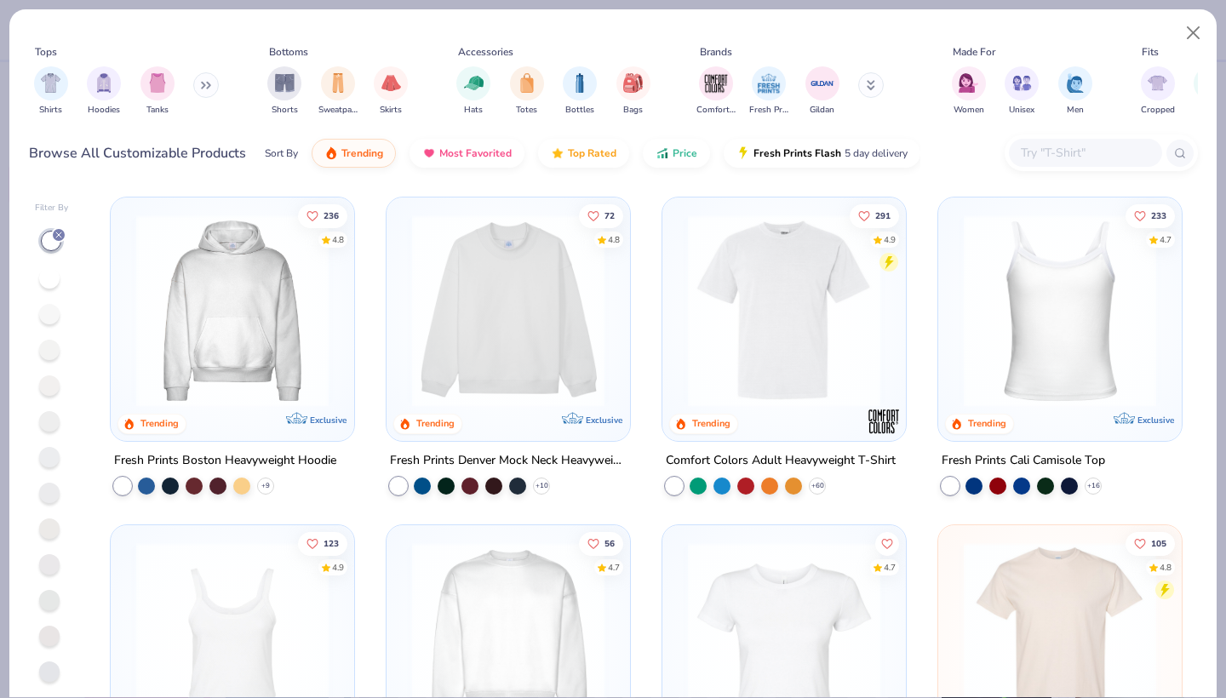
click at [183, 357] on img at bounding box center [232, 310] width 209 height 192
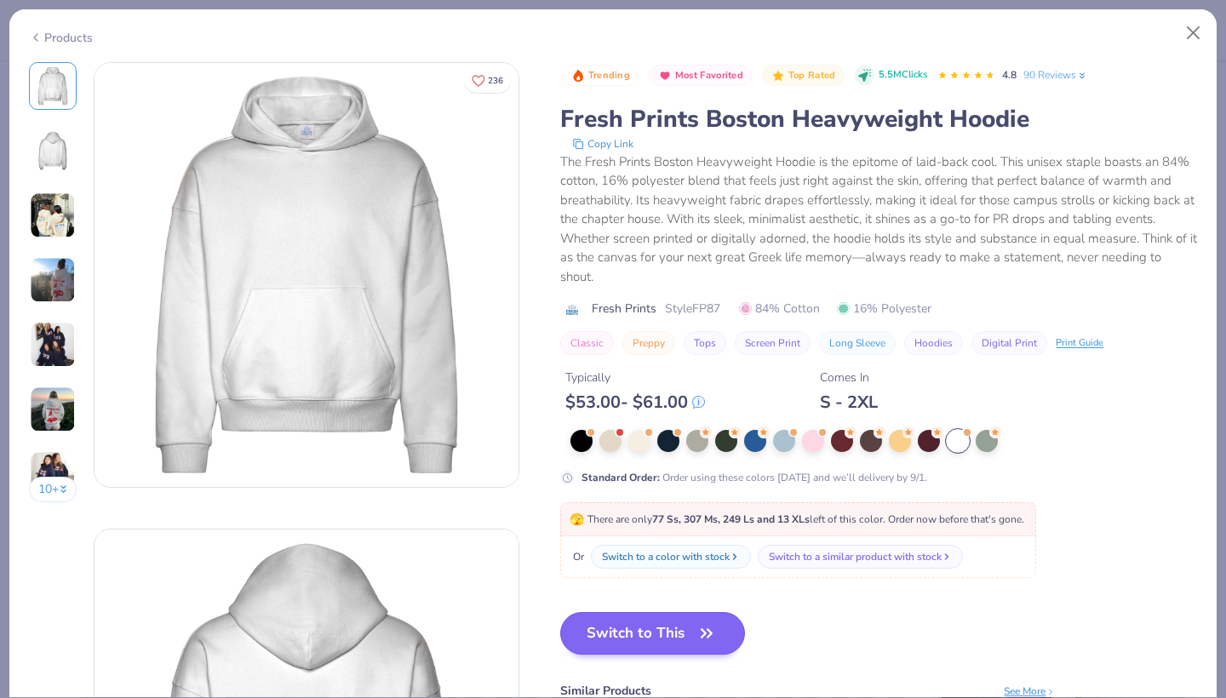
click at [607, 626] on button "Switch to This" at bounding box center [652, 633] width 185 height 43
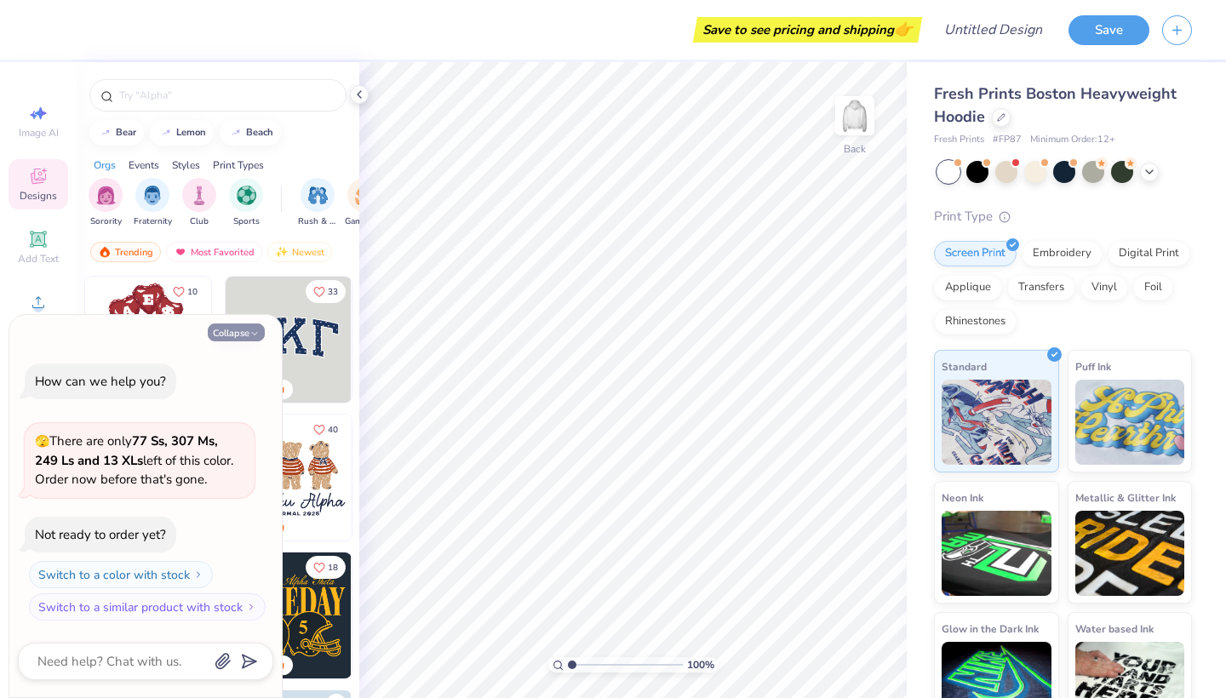
click at [249, 331] on icon "button" at bounding box center [254, 334] width 10 height 10
type textarea "x"
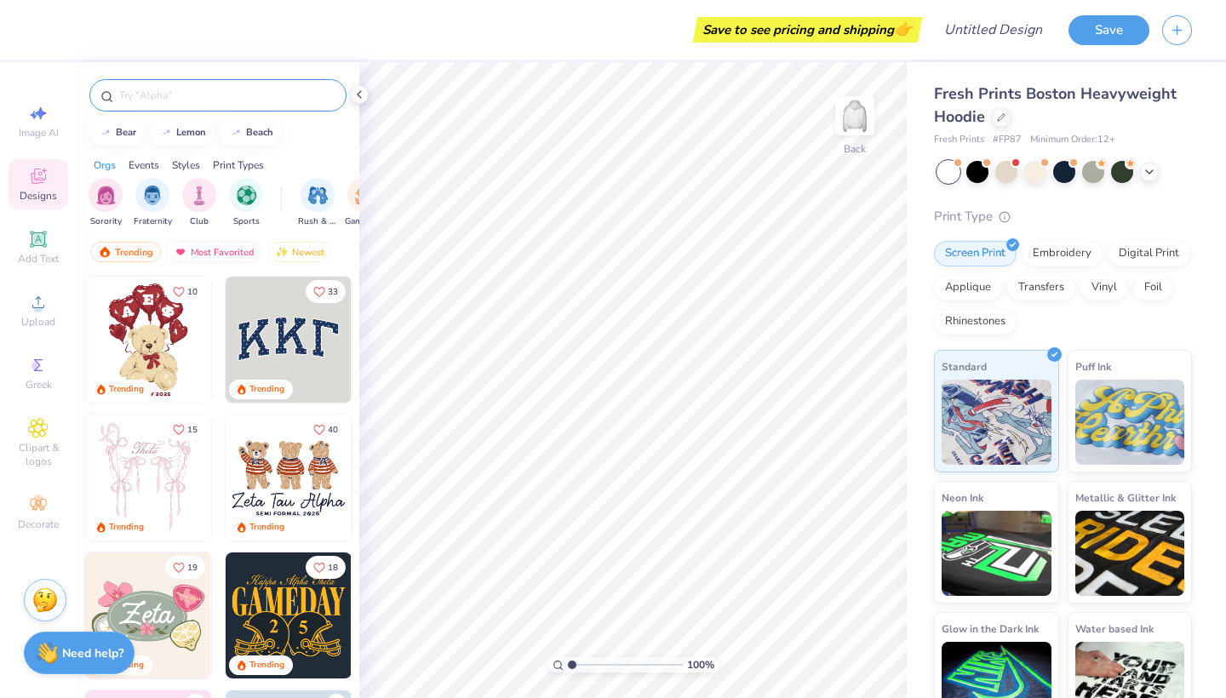
click at [209, 98] on input "text" at bounding box center [226, 95] width 218 height 17
type input "gingham"
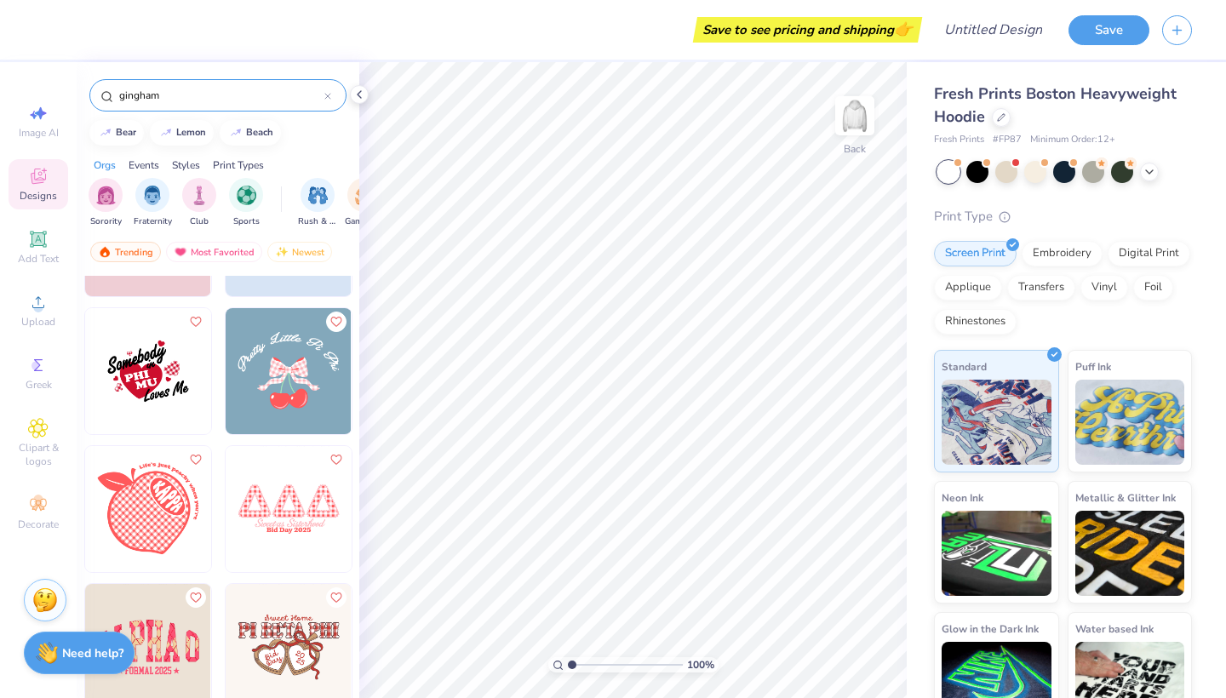
scroll to position [387, 0]
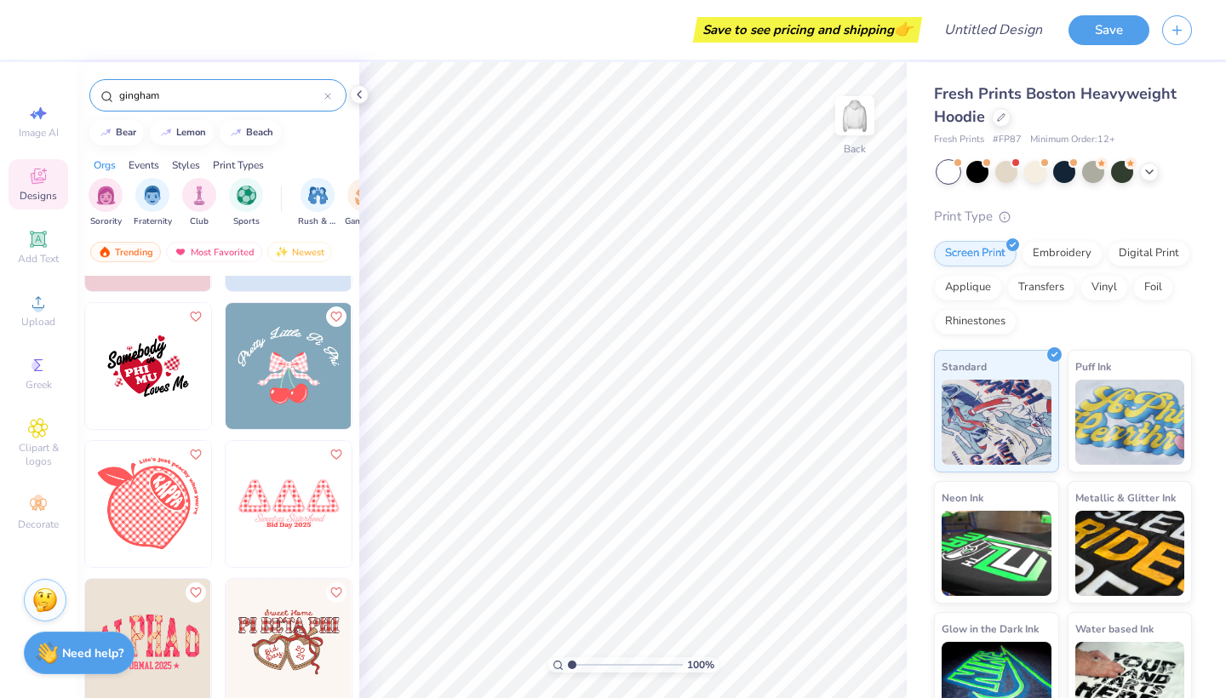
click at [293, 489] on img at bounding box center [289, 504] width 126 height 126
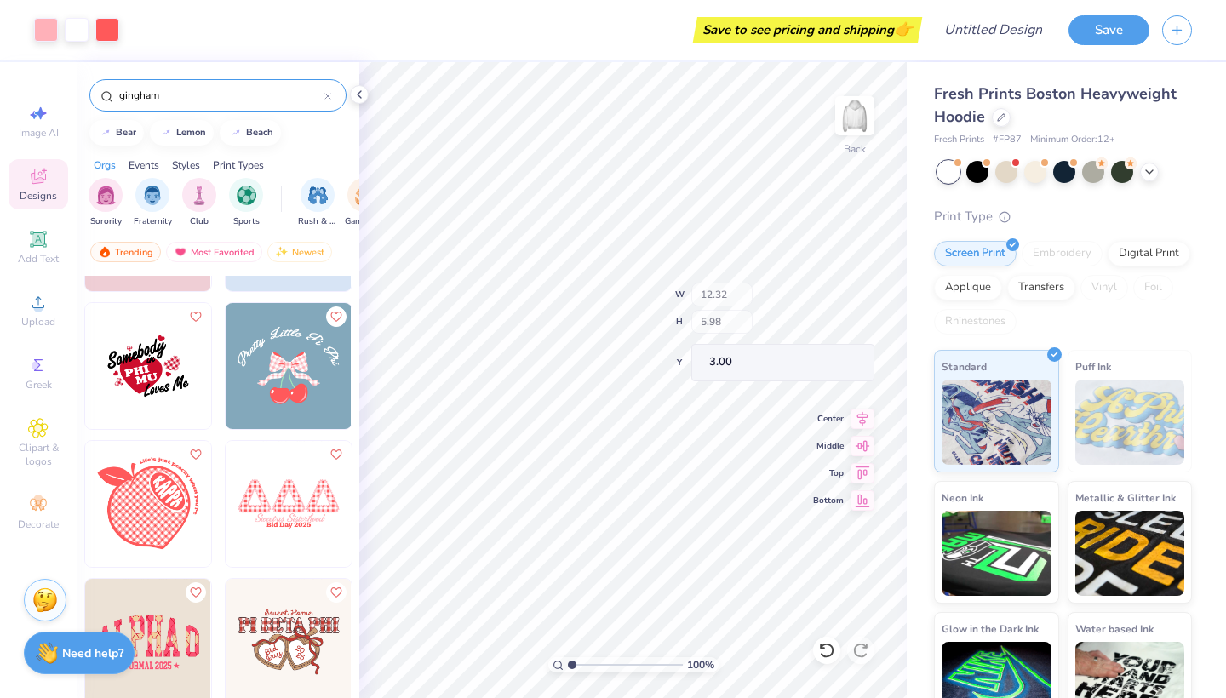
type input "3.66"
type input "3.71"
type input "3.16"
type input "3.66"
type input "3.71"
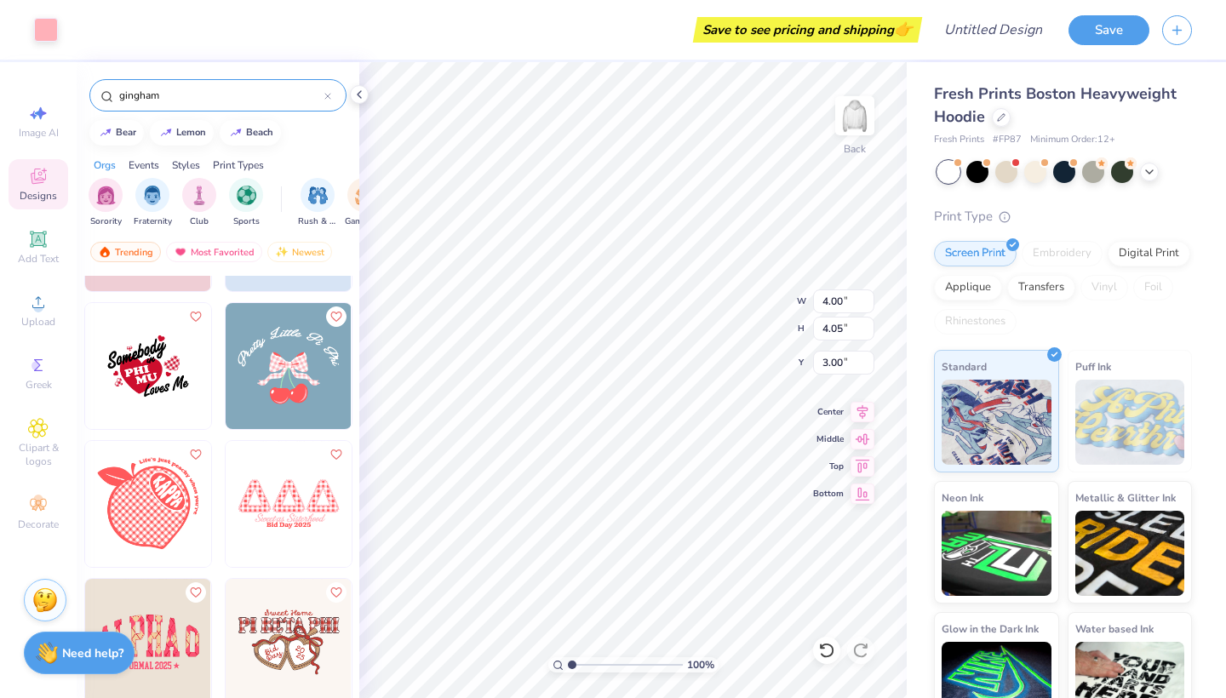
type input "3.16"
type input "3.00"
click at [49, 445] on span "Clipart & logos" at bounding box center [39, 454] width 60 height 27
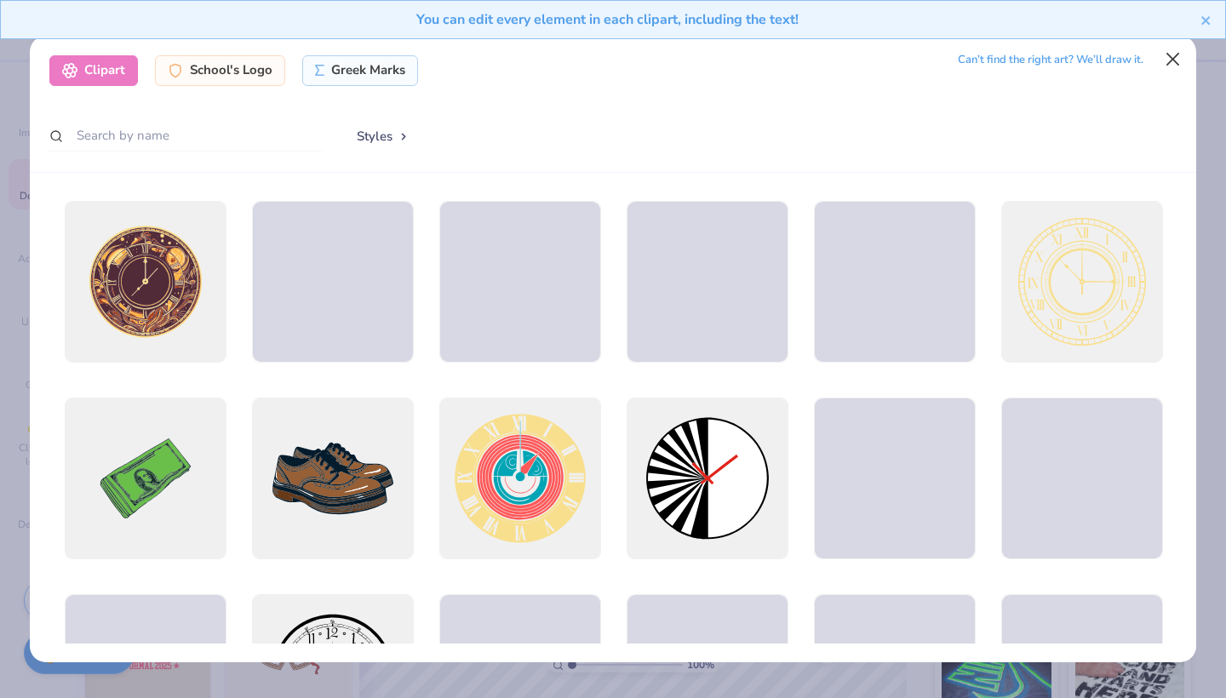
click at [1177, 59] on button "Close" at bounding box center [1173, 59] width 32 height 32
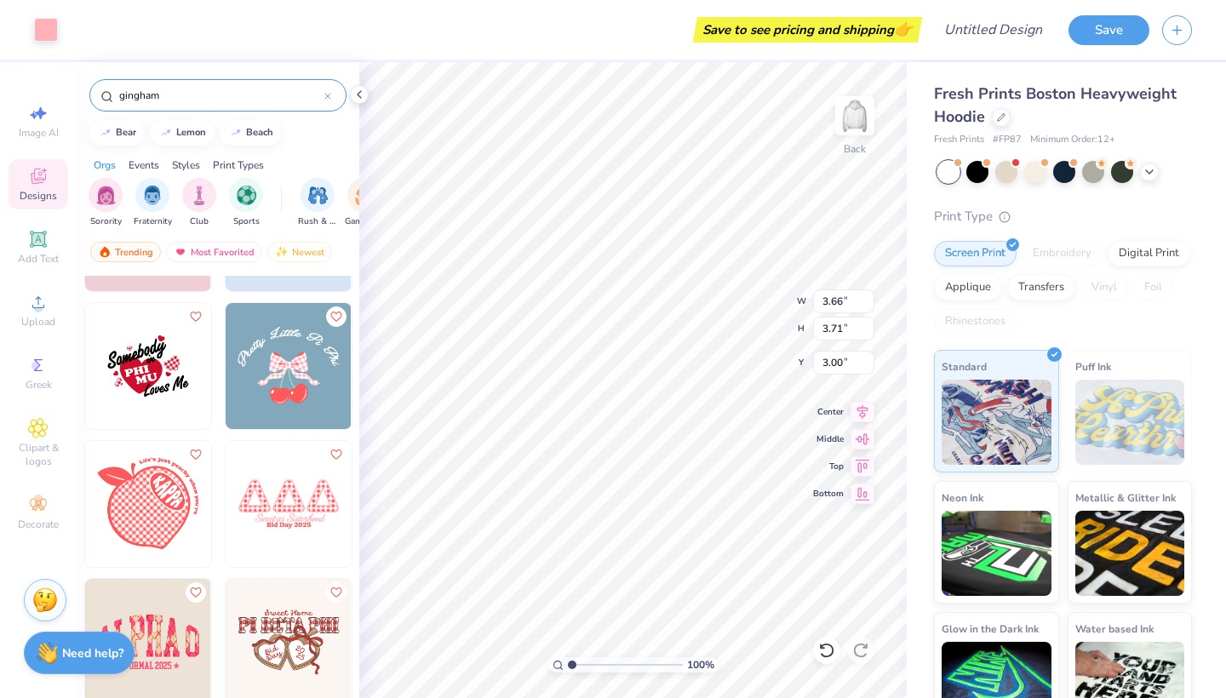
click at [194, 94] on input "gingham" at bounding box center [220, 95] width 207 height 17
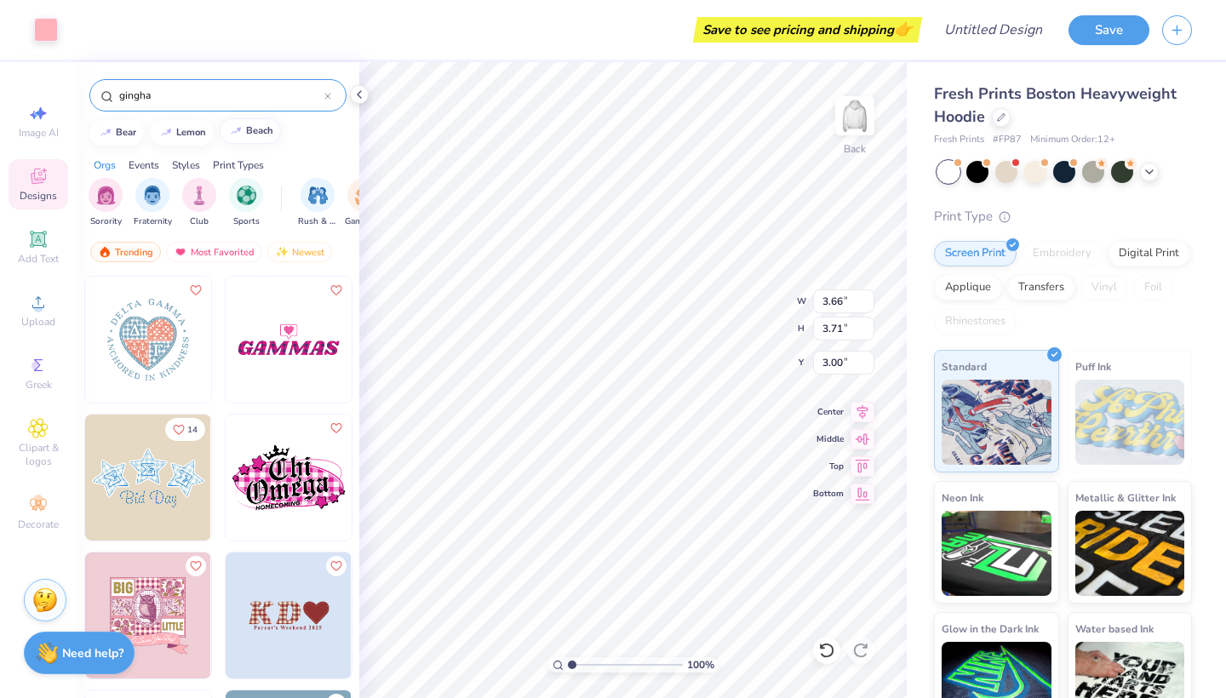
type input "gingha"
type input "3.16"
type input "3.54"
type input "3.16"
click at [330, 100] on icon at bounding box center [327, 96] width 7 height 7
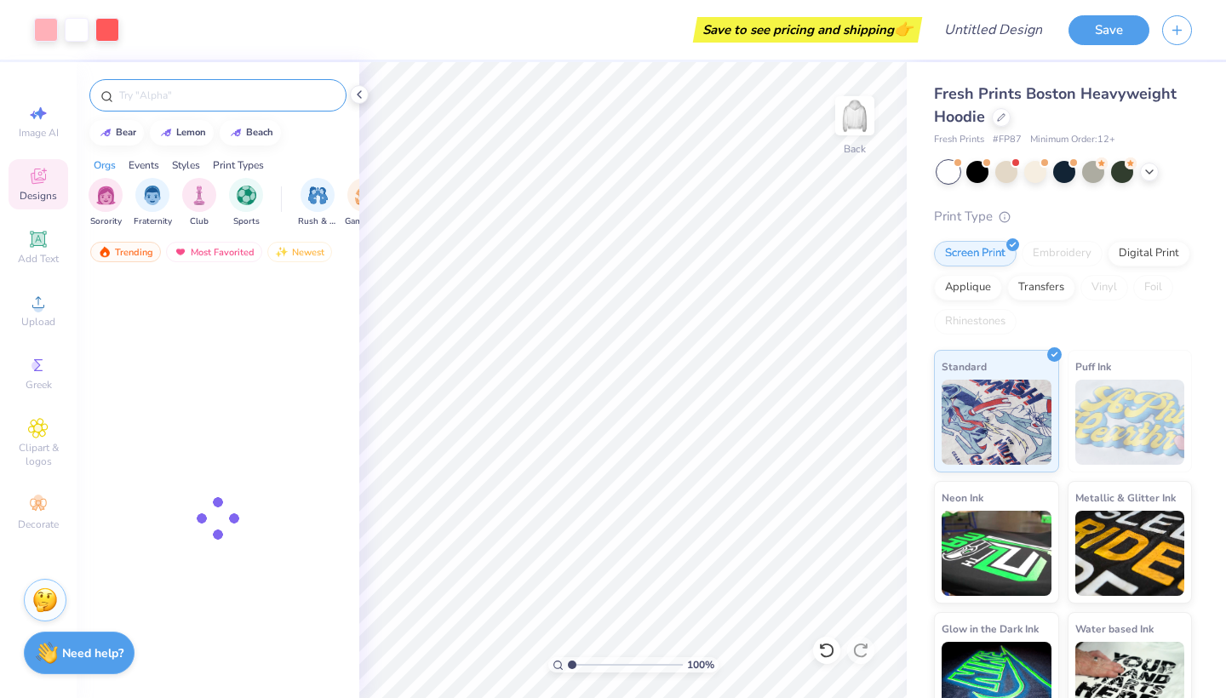
click at [264, 101] on input "text" at bounding box center [226, 95] width 218 height 17
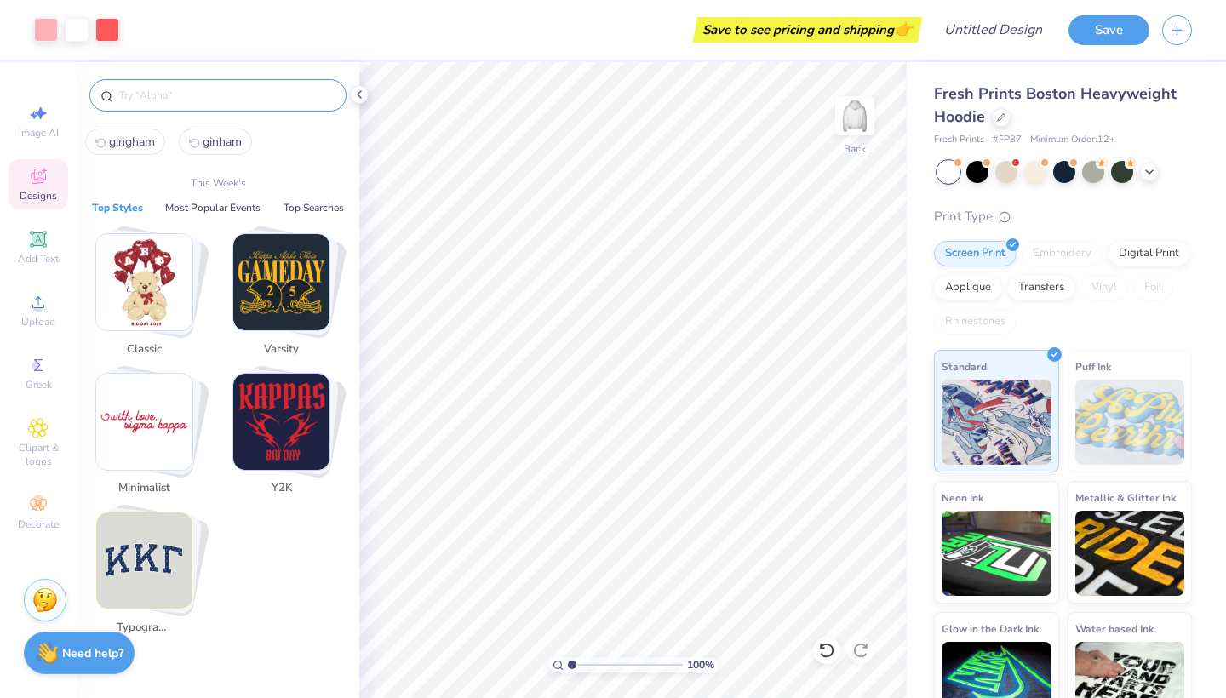
type input "d"
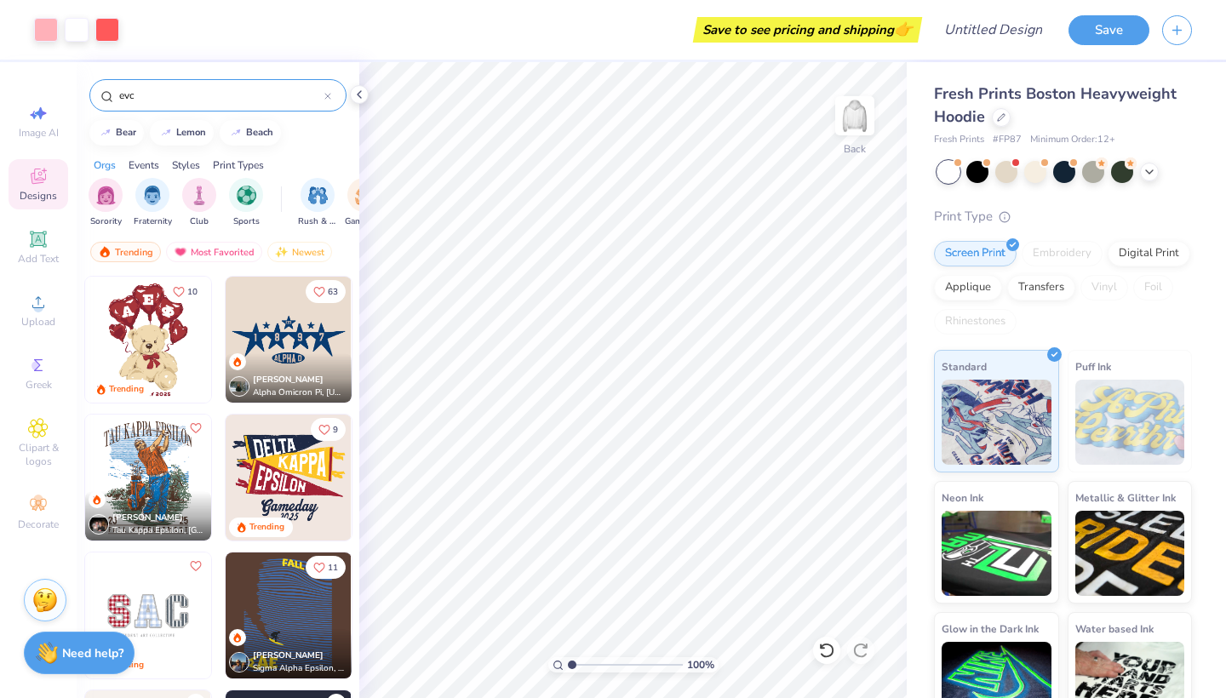
type input "evc"
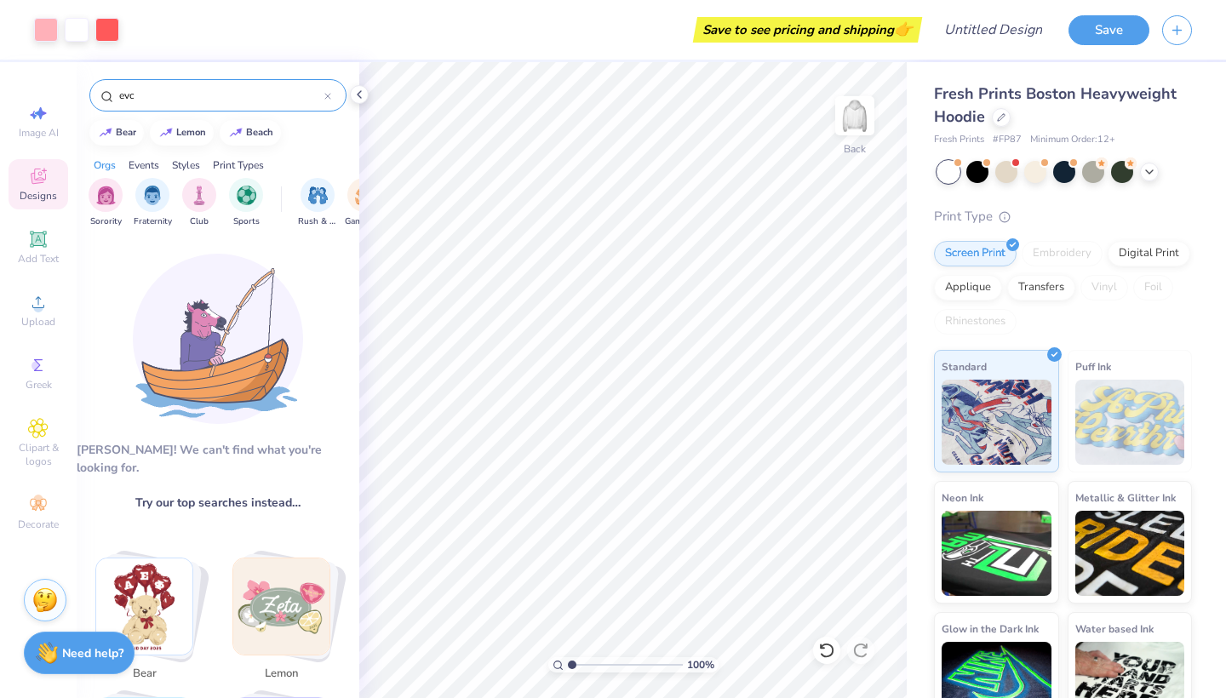
scroll to position [0, 0]
